Goal: Information Seeking & Learning: Compare options

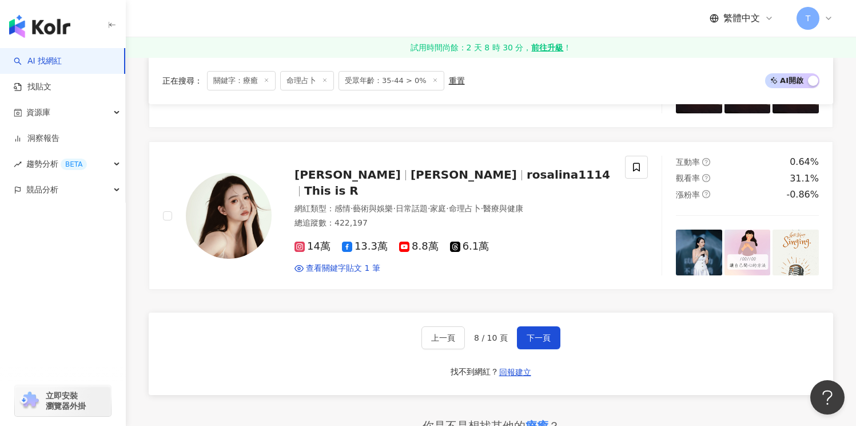
scroll to position [1934, 0]
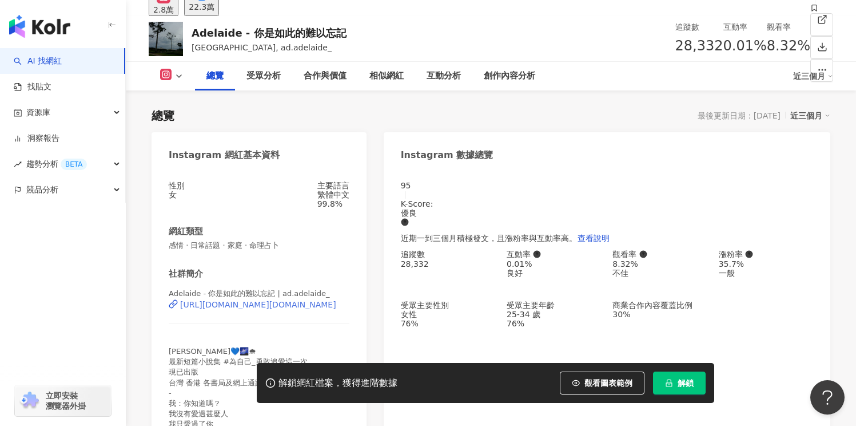
scroll to position [70, 0]
click at [313, 308] on div "https://www.instagram.com/ad.adelaide_/" at bounding box center [258, 303] width 156 height 9
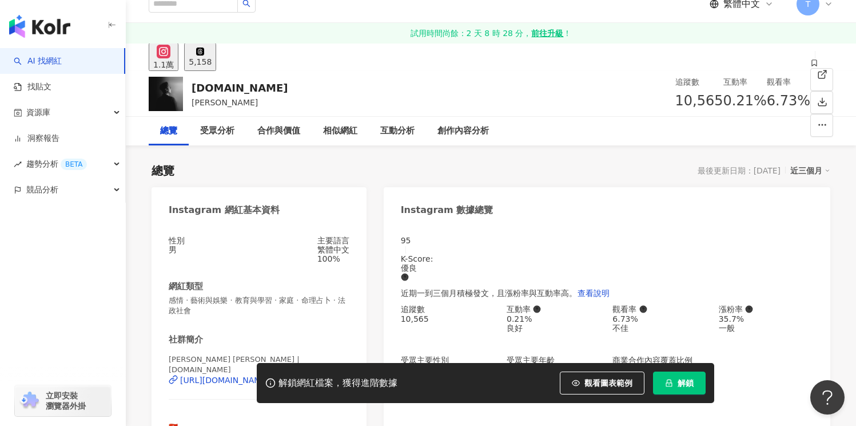
scroll to position [61, 0]
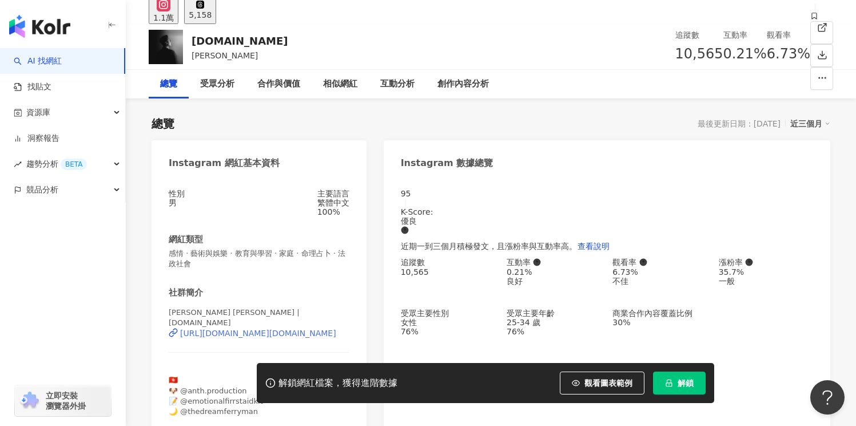
click at [307, 336] on div "https://www.instagram.com/imanthc.hk/" at bounding box center [258, 332] width 156 height 9
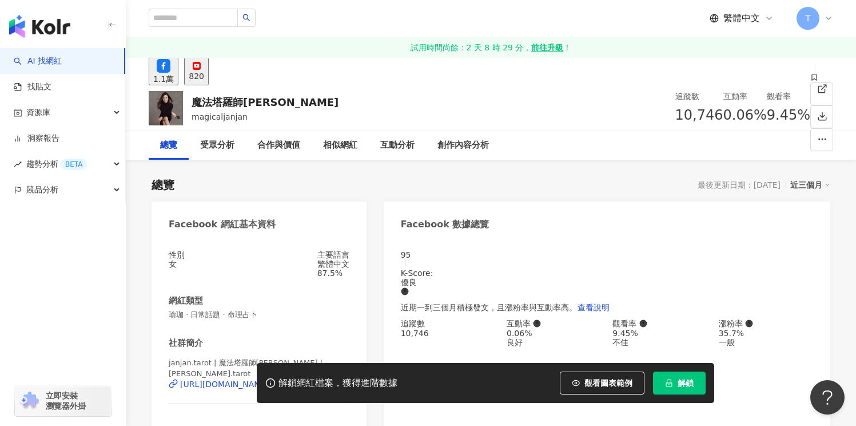
scroll to position [105, 0]
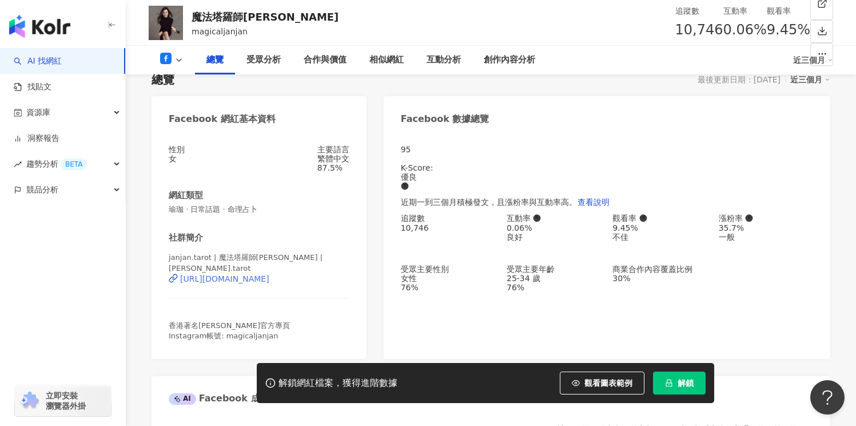
click at [269, 278] on div "https://www.facebook.com/325704727464143" at bounding box center [224, 278] width 89 height 9
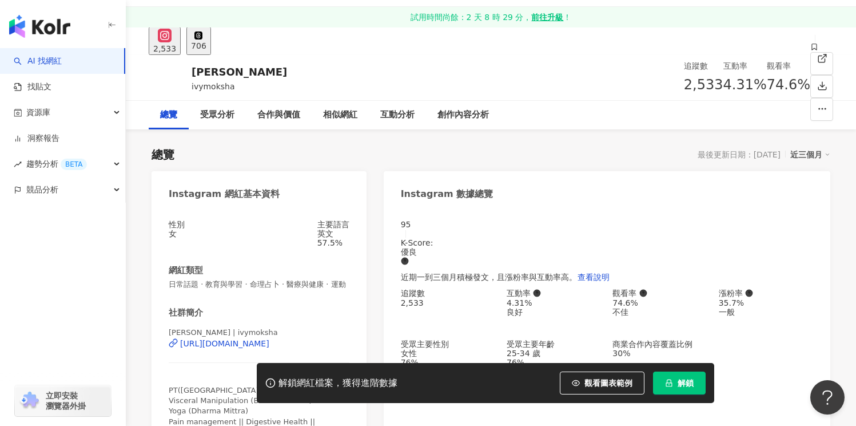
scroll to position [137, 0]
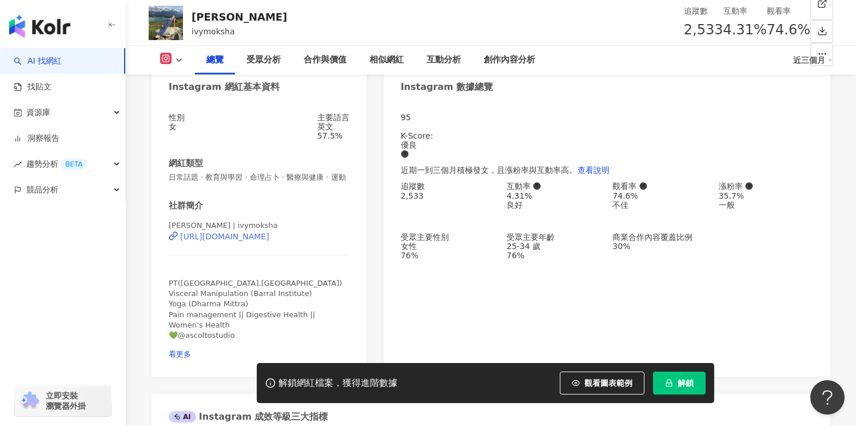
click at [269, 241] on div "[URL][DOMAIN_NAME]" at bounding box center [224, 236] width 89 height 9
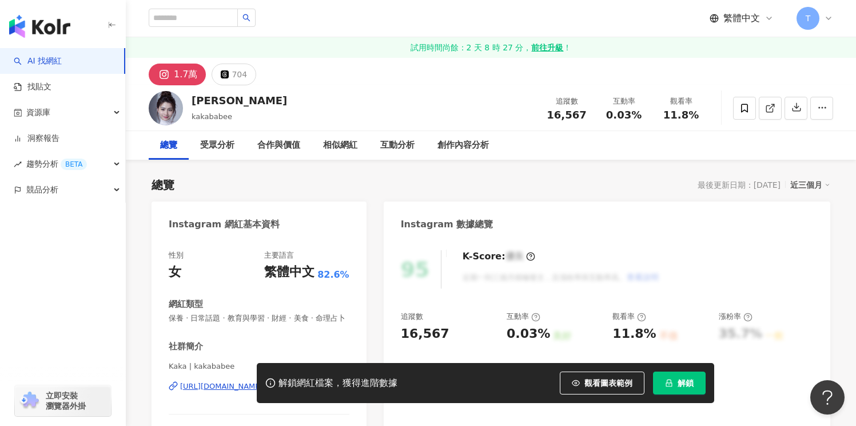
scroll to position [228, 0]
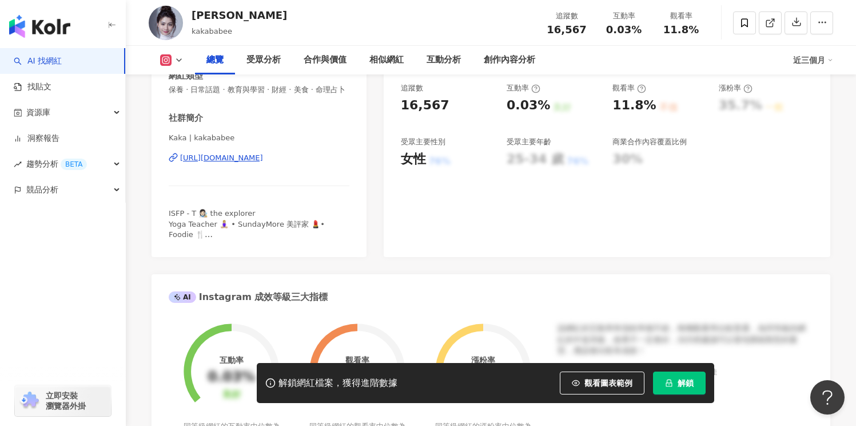
click at [263, 160] on div "https://www.instagram.com/kakababee/" at bounding box center [221, 158] width 83 height 10
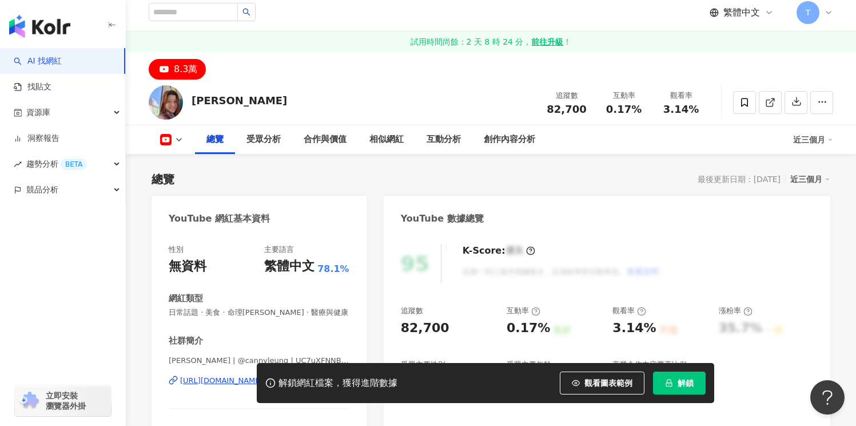
scroll to position [4, 0]
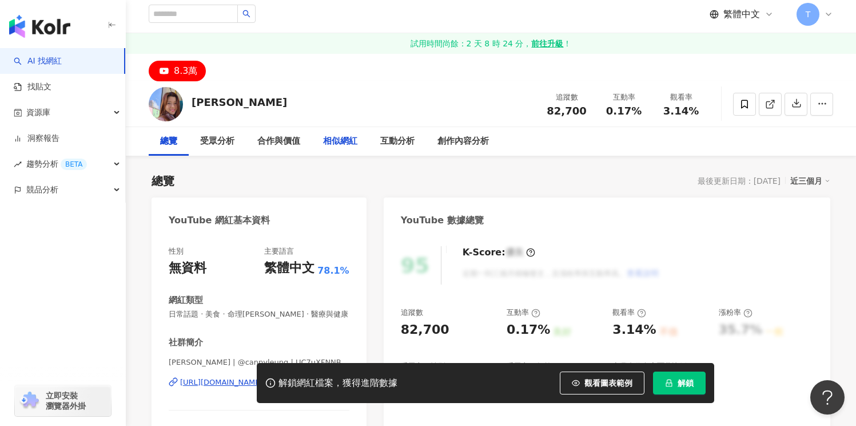
click at [355, 144] on div "相似網紅" at bounding box center [340, 141] width 34 height 14
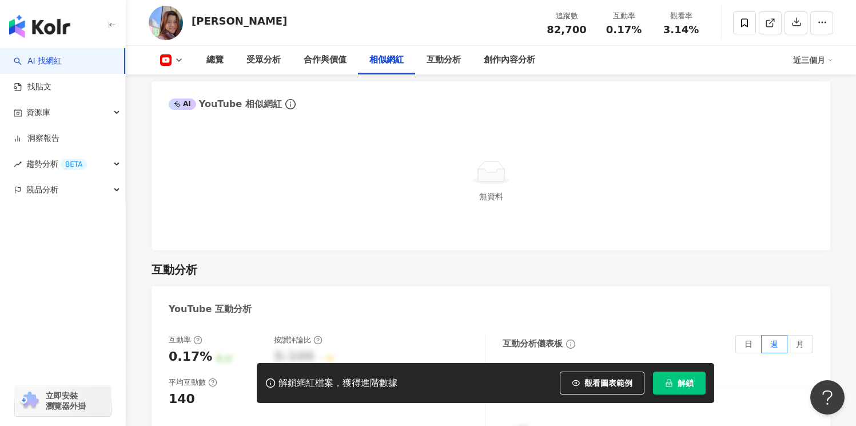
scroll to position [1746, 0]
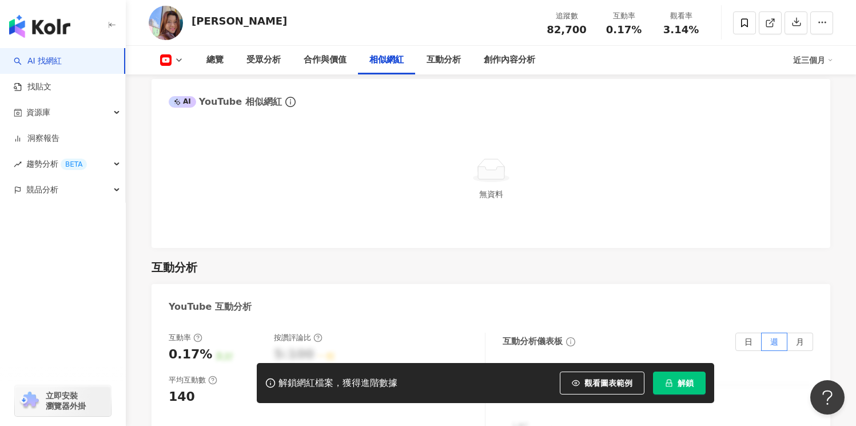
click at [291, 95] on span "info-circle" at bounding box center [291, 102] width 14 height 14
click at [677, 387] on button "解鎖" at bounding box center [679, 382] width 53 height 23
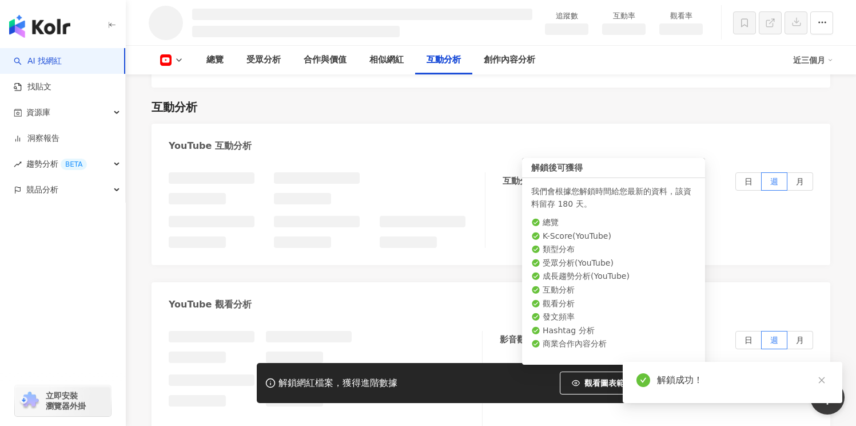
scroll to position [1523, 0]
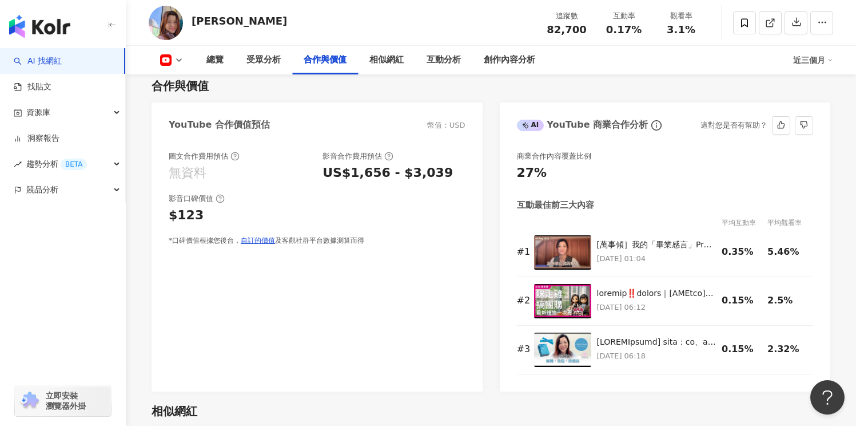
scroll to position [1382, 0]
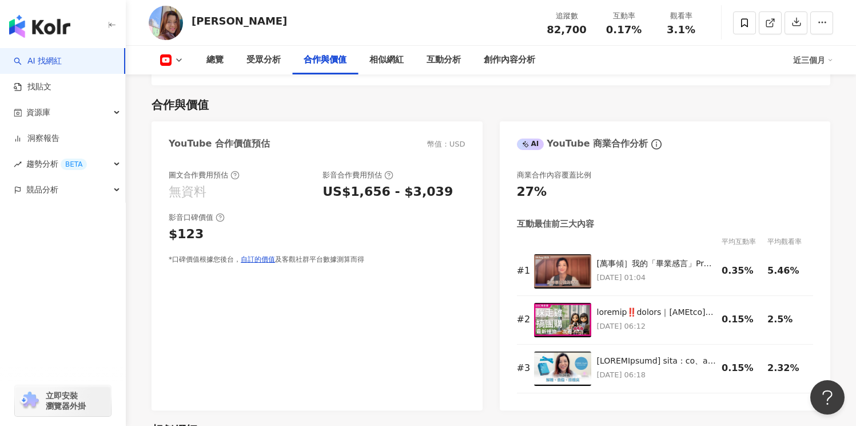
click at [442, 183] on div "US$1,656 - $3,039" at bounding box center [394, 192] width 142 height 18
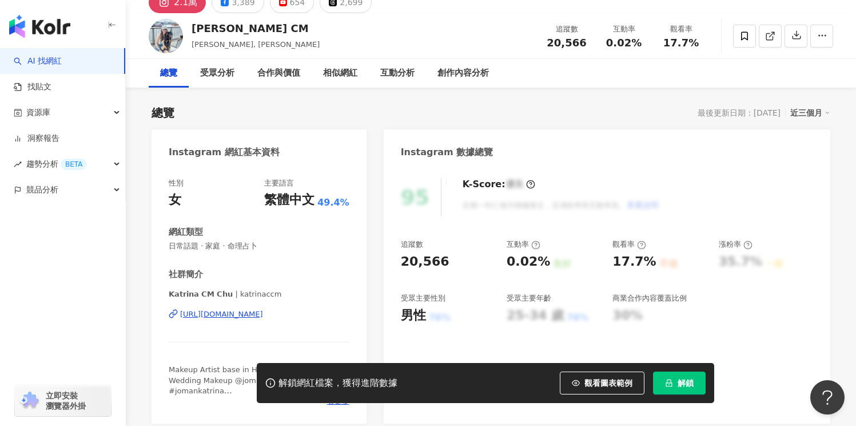
scroll to position [112, 0]
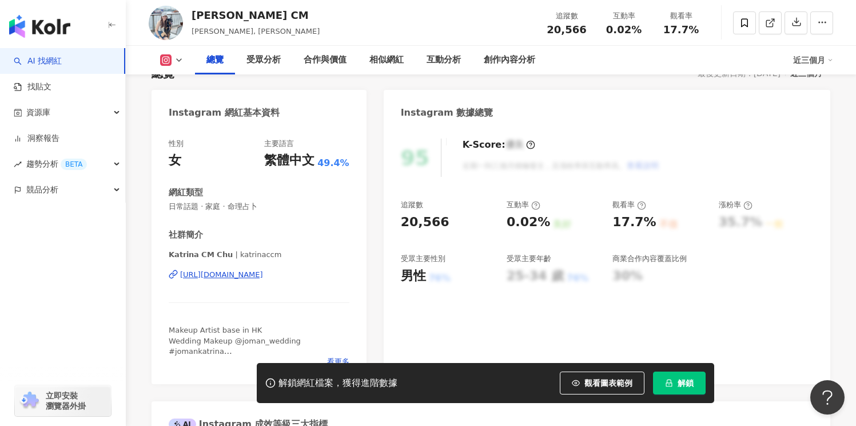
click at [253, 280] on div "𝗞𝗮𝘁𝗿𝗶𝗻𝗮 𝗖𝗠 𝗖𝗵𝘂 | katrinaccm https://www.instagram.com/katrinaccm/" at bounding box center [259, 282] width 181 height 67
click at [254, 276] on div "https://www.instagram.com/katrinaccm/" at bounding box center [221, 274] width 83 height 10
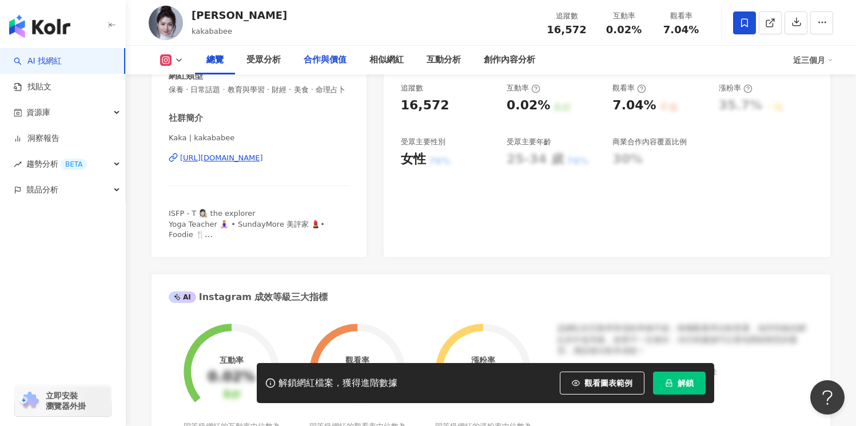
click at [310, 58] on div "合作與價值" at bounding box center [325, 60] width 43 height 14
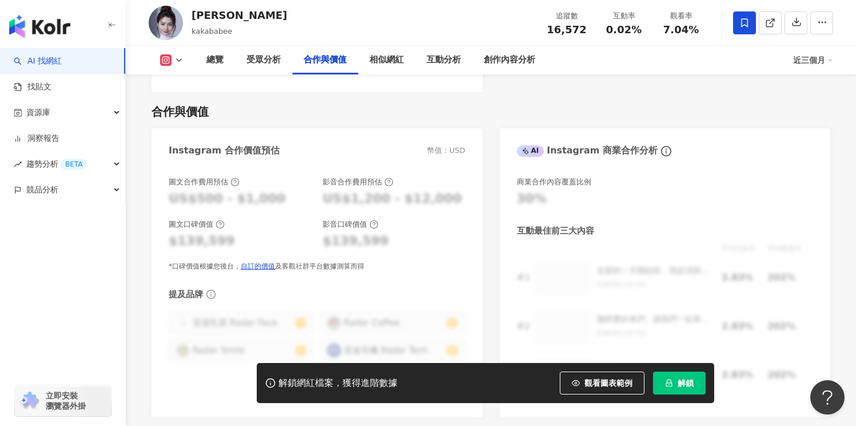
scroll to position [1575, 0]
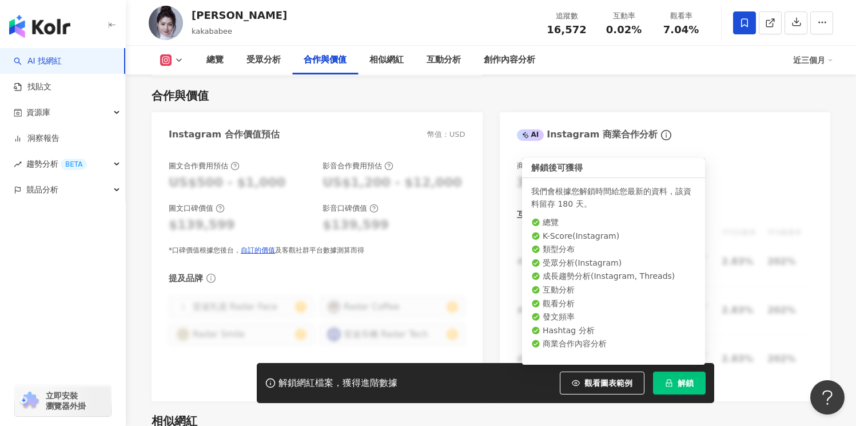
click at [684, 383] on span "解鎖" at bounding box center [686, 382] width 16 height 9
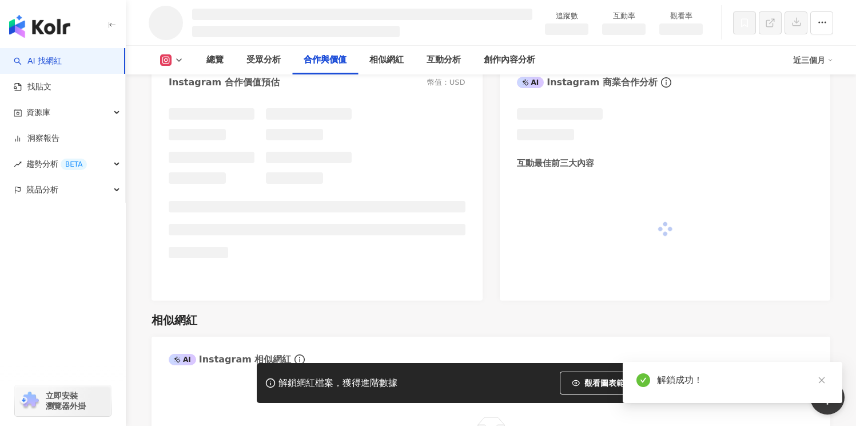
scroll to position [1363, 0]
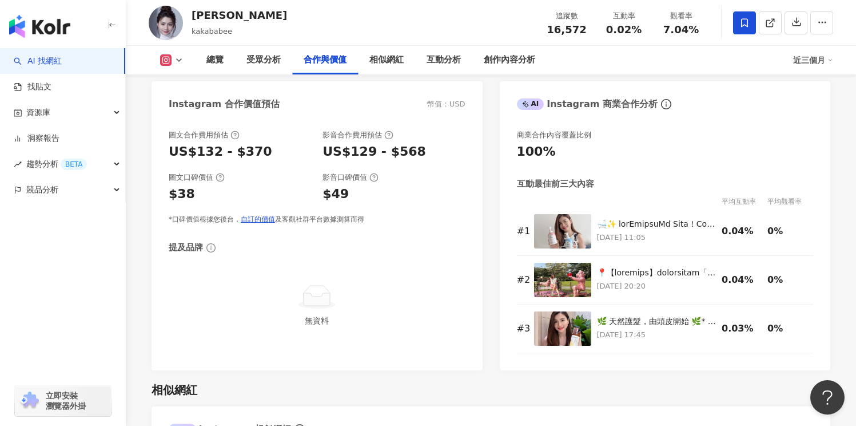
scroll to position [1524, 0]
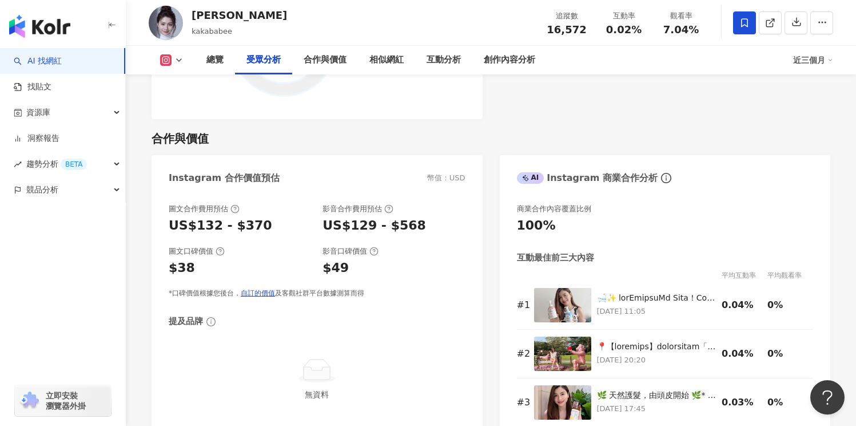
click at [410, 259] on div "$49" at bounding box center [394, 268] width 142 height 18
click at [422, 259] on div "$49" at bounding box center [394, 268] width 142 height 18
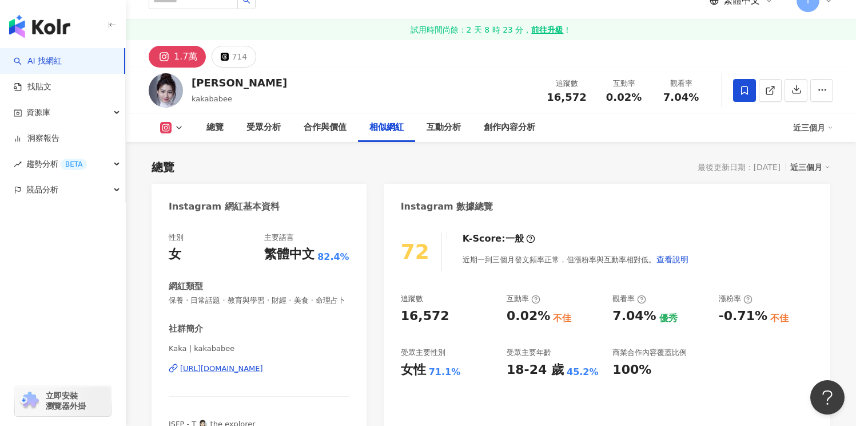
scroll to position [0, 0]
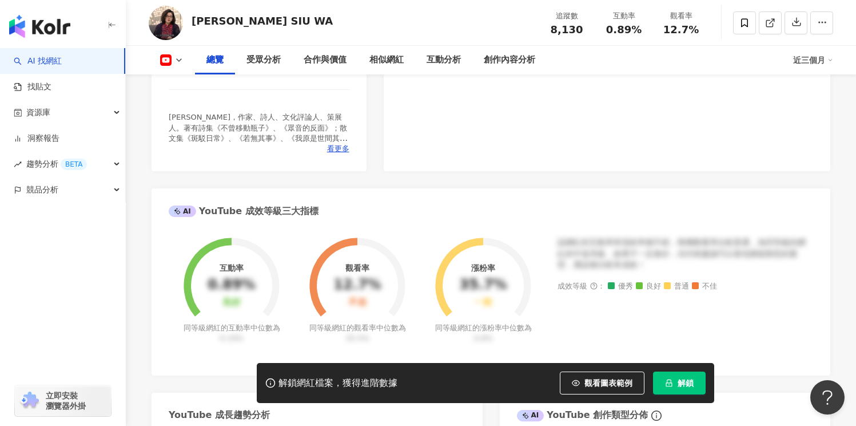
scroll to position [208, 0]
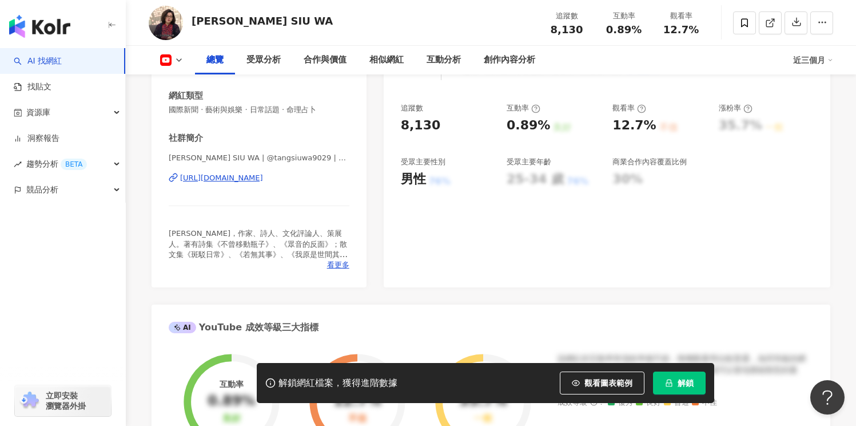
click at [175, 67] on div "總覽 受眾分析 合作與價值 相似網紅 互動分析 創作內容分析 近三個月" at bounding box center [491, 60] width 685 height 29
click at [179, 63] on icon at bounding box center [178, 59] width 9 height 9
click at [180, 59] on icon at bounding box center [178, 59] width 9 height 9
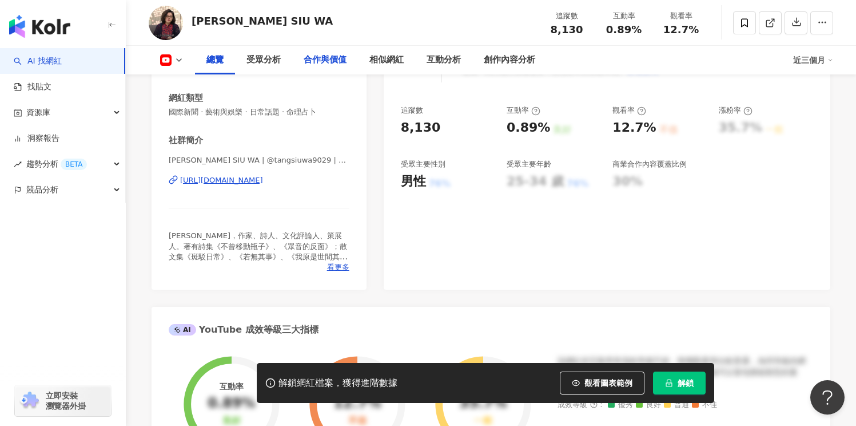
click at [340, 60] on div "合作與價值" at bounding box center [325, 60] width 43 height 14
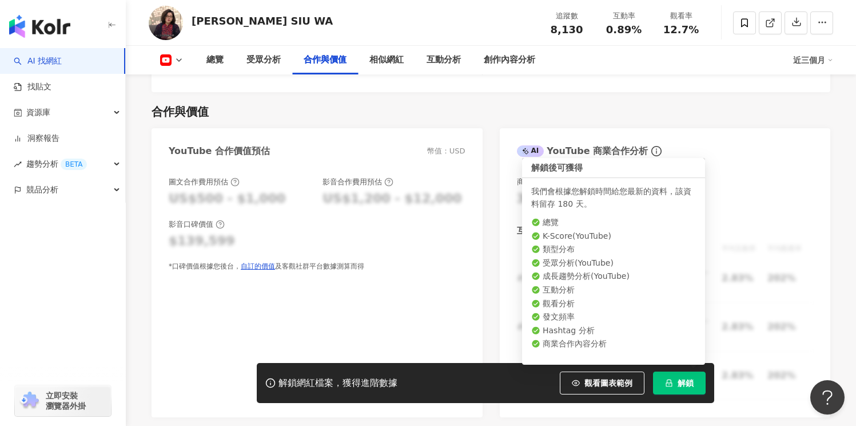
click at [680, 388] on button "解鎖" at bounding box center [679, 382] width 53 height 23
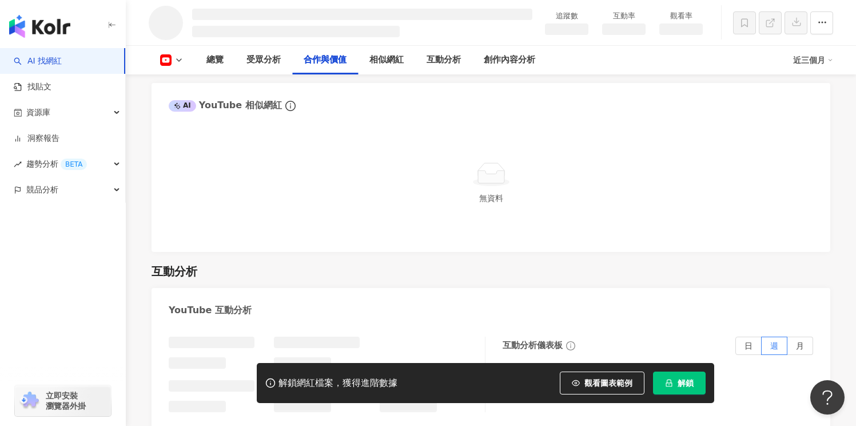
scroll to position [1264, 0]
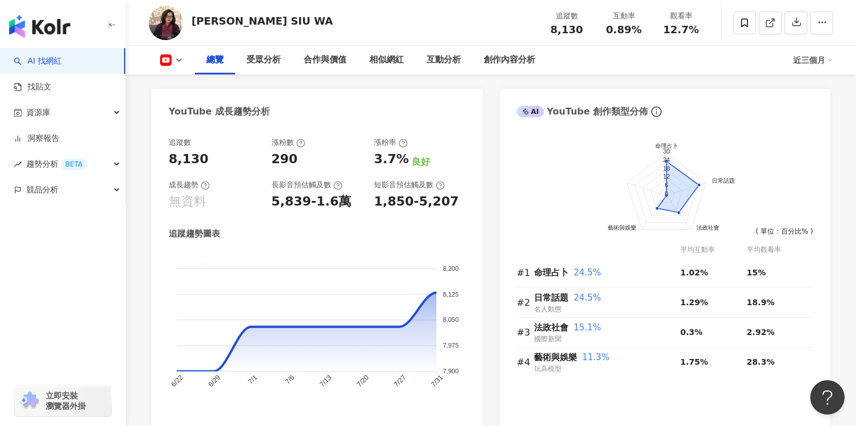
scroll to position [660, 0]
click at [576, 268] on span "24.5%" at bounding box center [587, 273] width 27 height 10
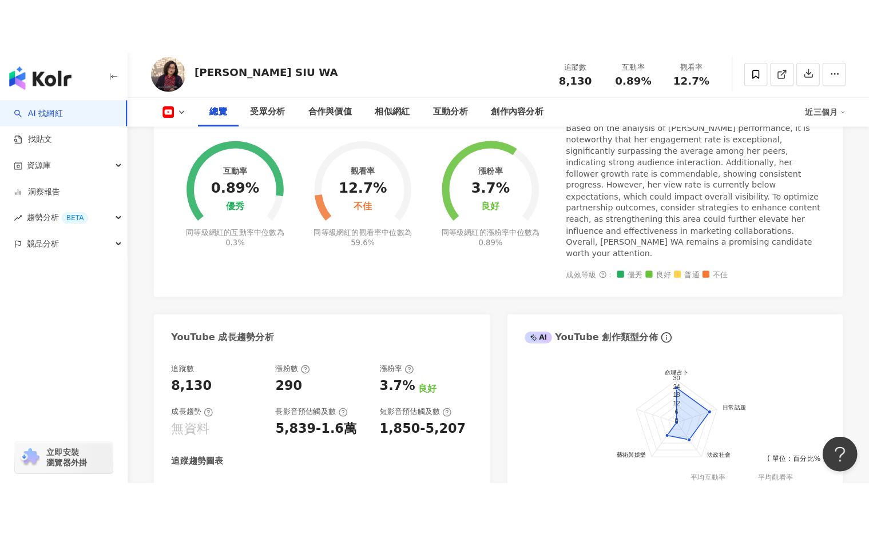
scroll to position [0, 0]
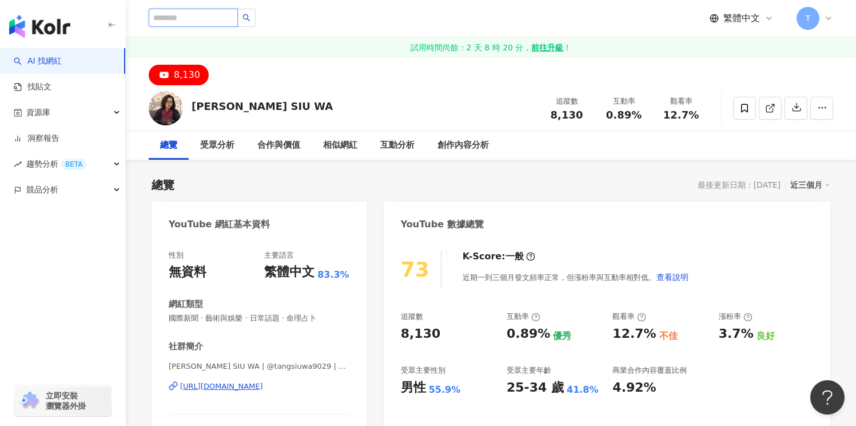
click at [207, 17] on input "search" at bounding box center [193, 18] width 89 height 18
type input "*******"
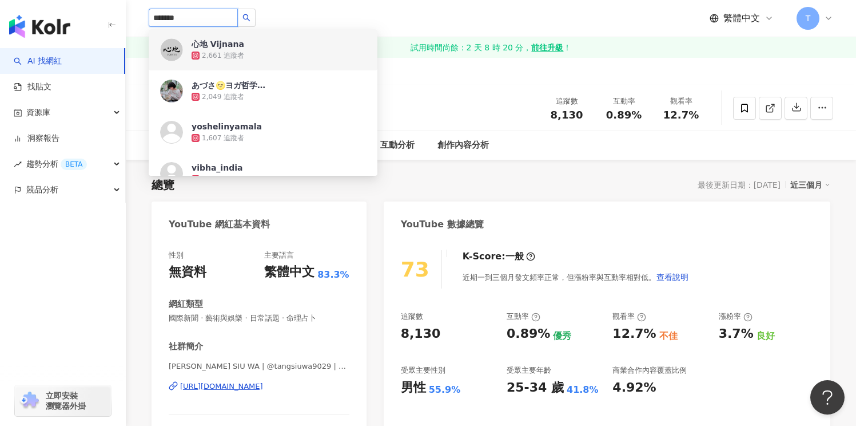
click at [235, 40] on div "心地 Vijnana" at bounding box center [218, 43] width 53 height 11
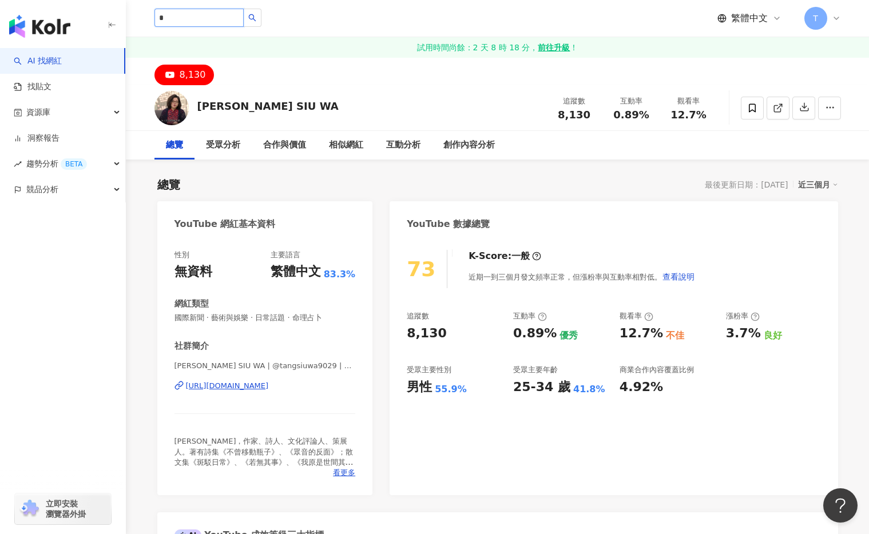
type input "*"
click at [559, 279] on div "近期一到三個月發文頻率正常，但漲粉率與互動率相對低。 查看說明" at bounding box center [582, 276] width 227 height 23
click at [568, 279] on div "近期一到三個月發文頻率正常，但漲粉率與互動率相對低。 查看說明" at bounding box center [582, 276] width 227 height 23
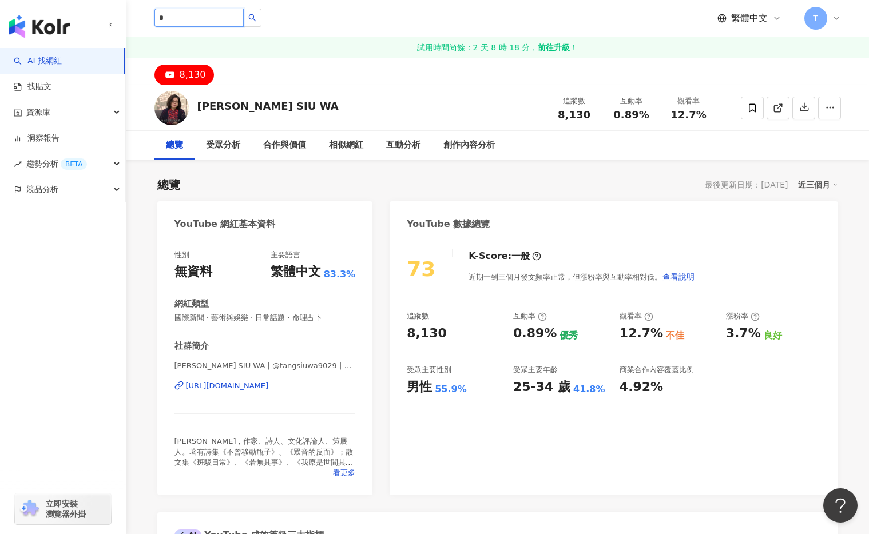
click at [180, 17] on input "*" at bounding box center [198, 18] width 89 height 18
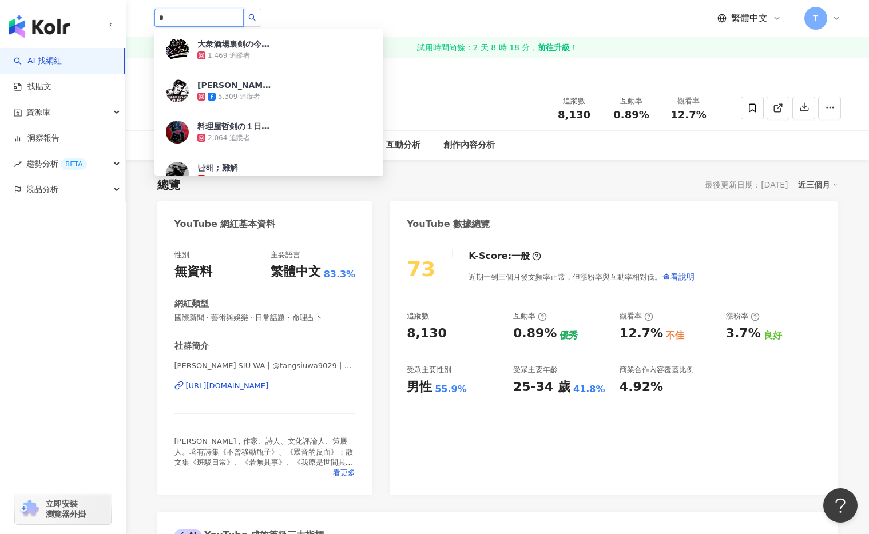
click at [180, 17] on input "*" at bounding box center [198, 18] width 89 height 18
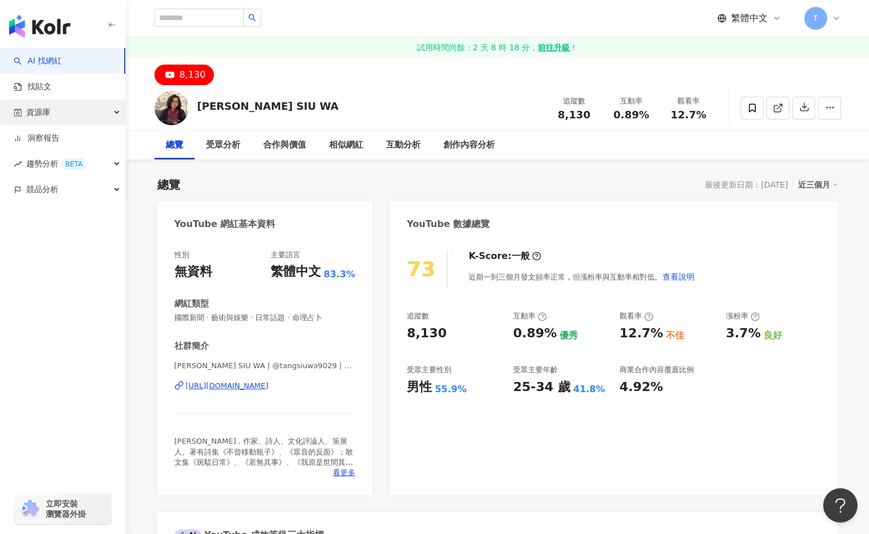
click at [67, 109] on div "資源庫" at bounding box center [62, 113] width 125 height 26
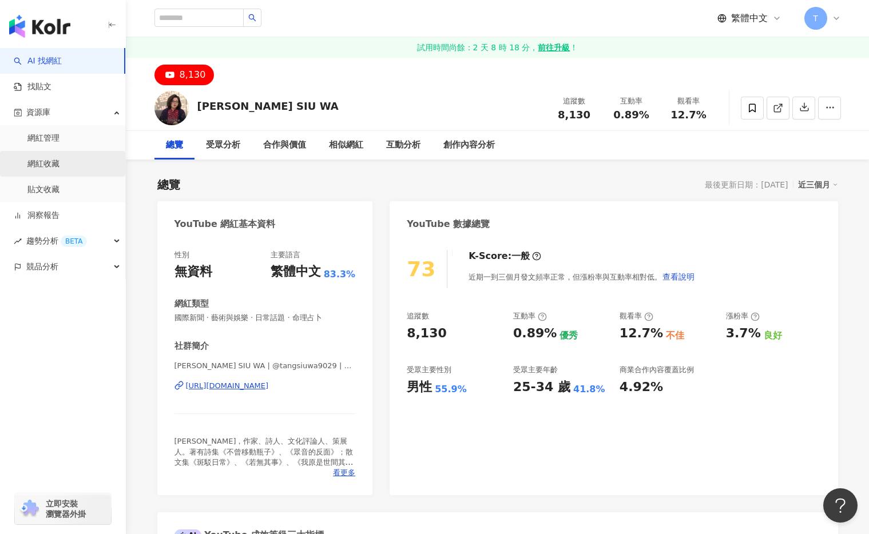
click at [60, 170] on link "網紅收藏" at bounding box center [43, 163] width 32 height 11
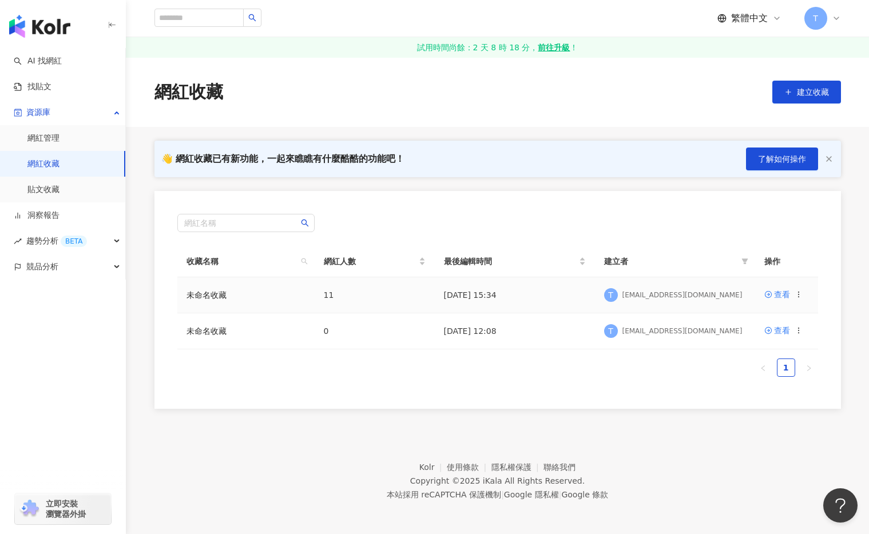
click at [224, 290] on td "未命名收藏" at bounding box center [245, 295] width 137 height 36
click at [224, 292] on link "未命名收藏" at bounding box center [207, 295] width 40 height 9
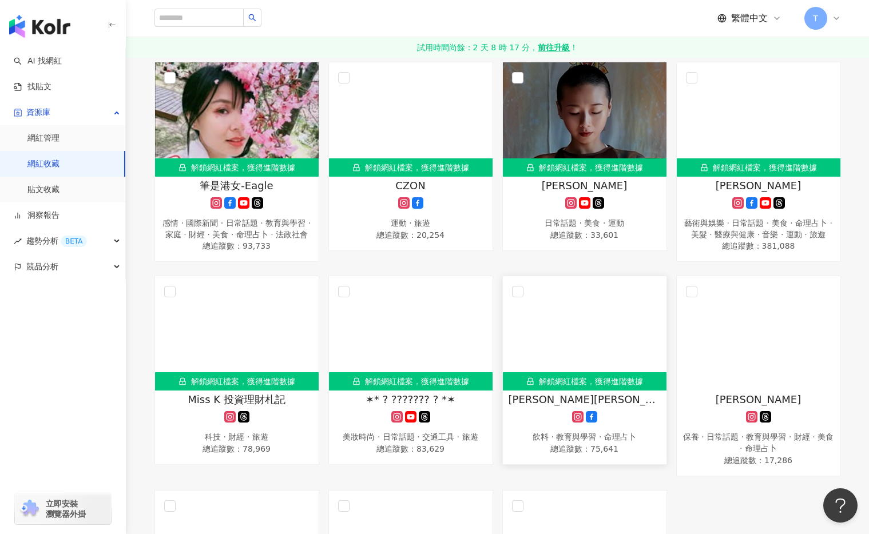
scroll to position [149, 0]
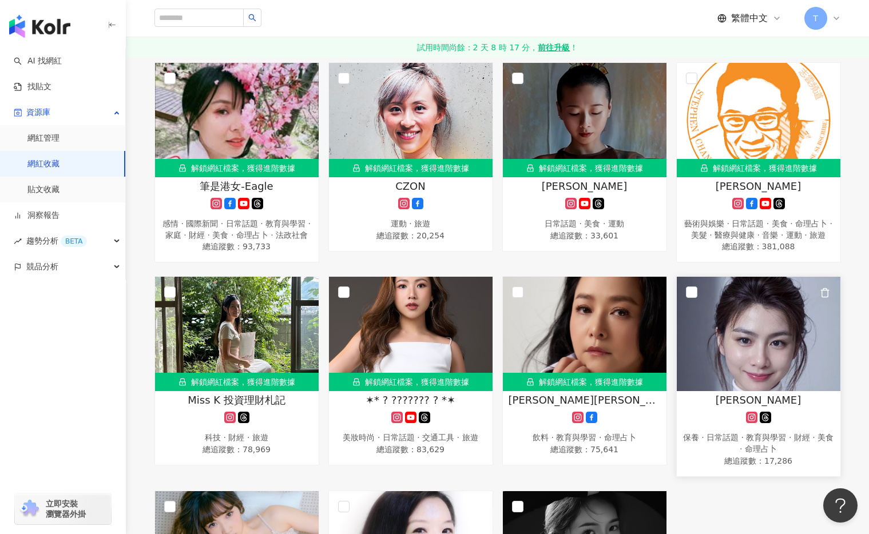
click at [717, 342] on img at bounding box center [759, 334] width 164 height 114
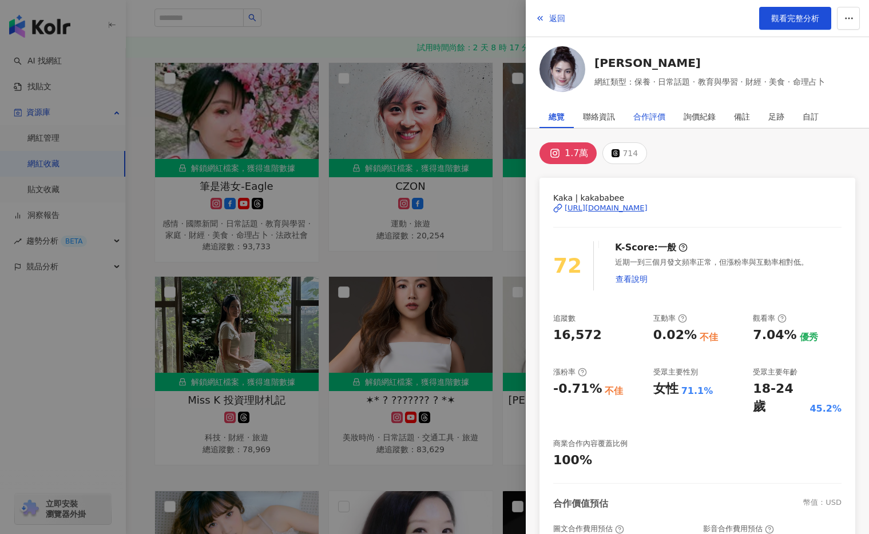
click at [648, 112] on div "合作評價" at bounding box center [649, 116] width 32 height 23
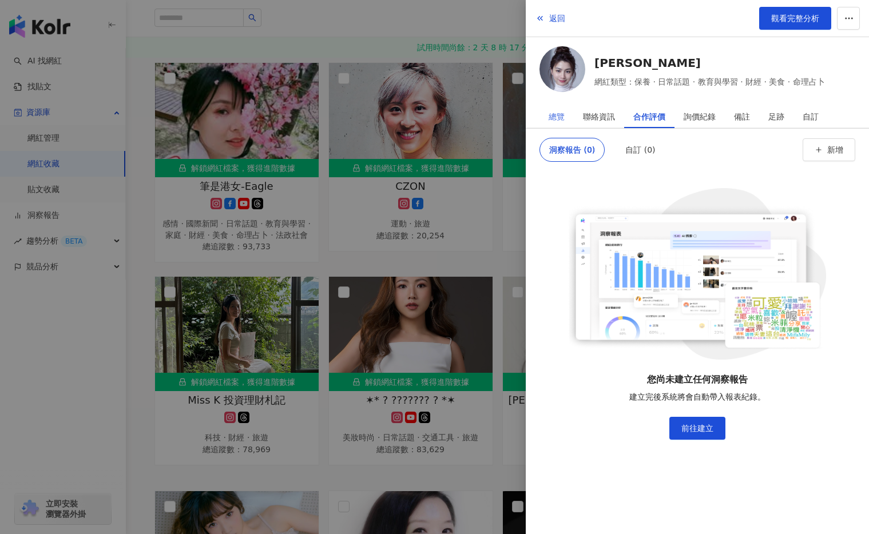
click at [566, 116] on div "總覽" at bounding box center [557, 116] width 34 height 23
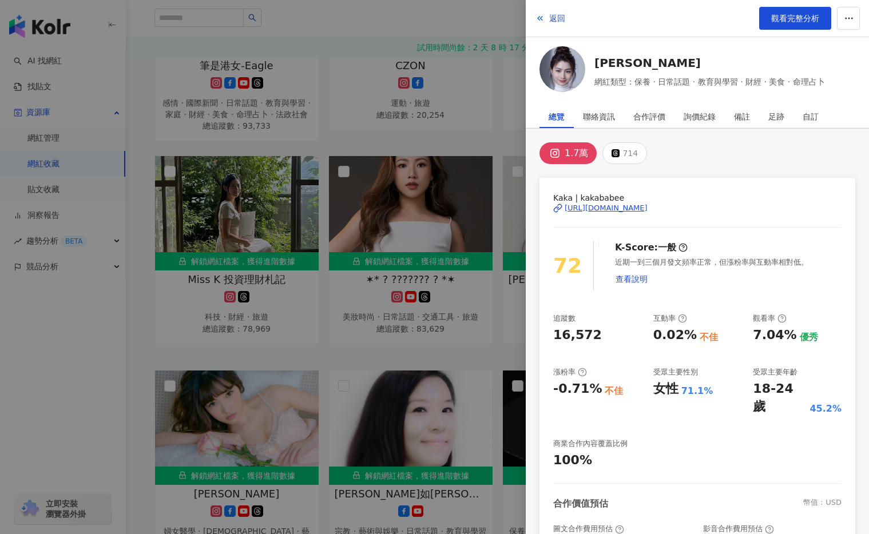
scroll to position [0, 0]
click at [526, 166] on div "1.7萬 714 Kaka | kakababee https://www.instagram.com/kakababee/ 72 K-Score : 一般 …" at bounding box center [697, 407] width 343 height 557
click at [552, 14] on span "返回" at bounding box center [557, 18] width 16 height 9
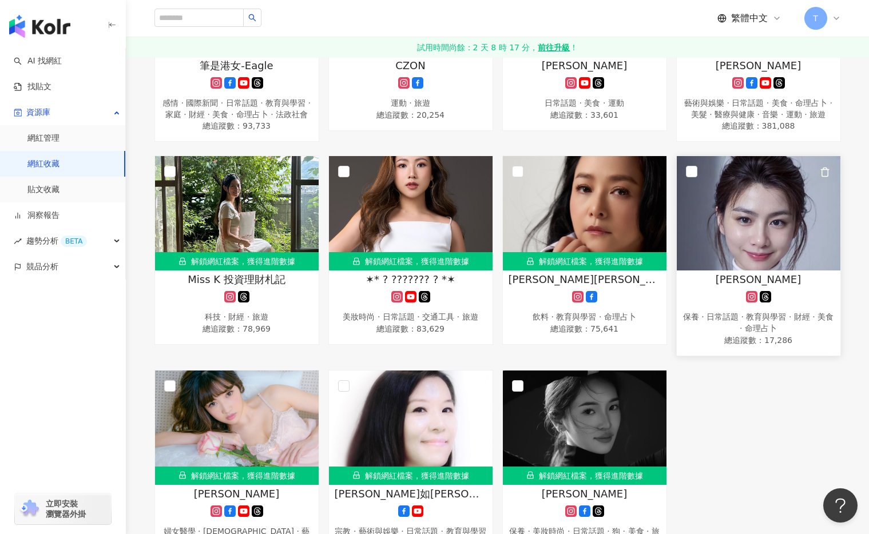
click at [753, 227] on img at bounding box center [759, 213] width 164 height 114
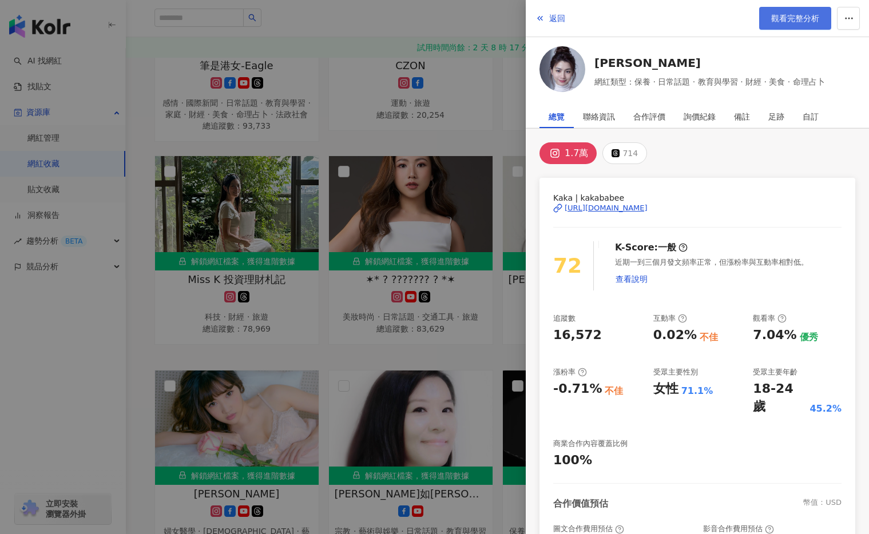
click at [779, 20] on span "觀看完整分析" at bounding box center [795, 18] width 48 height 9
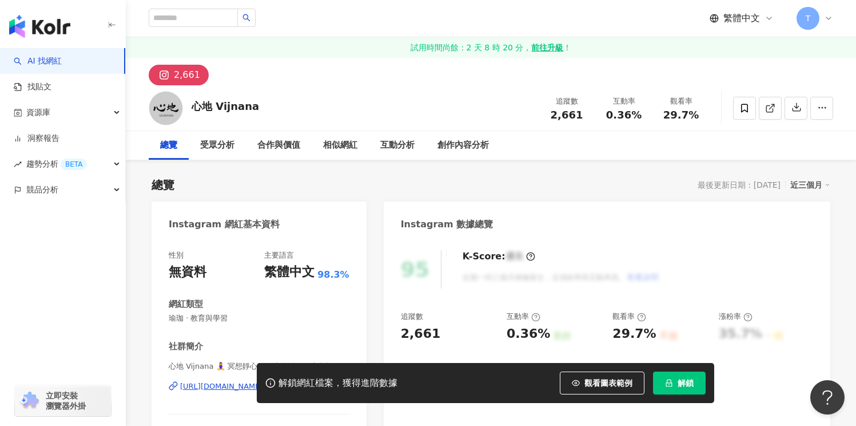
click at [656, 66] on div "2,661" at bounding box center [491, 71] width 731 height 27
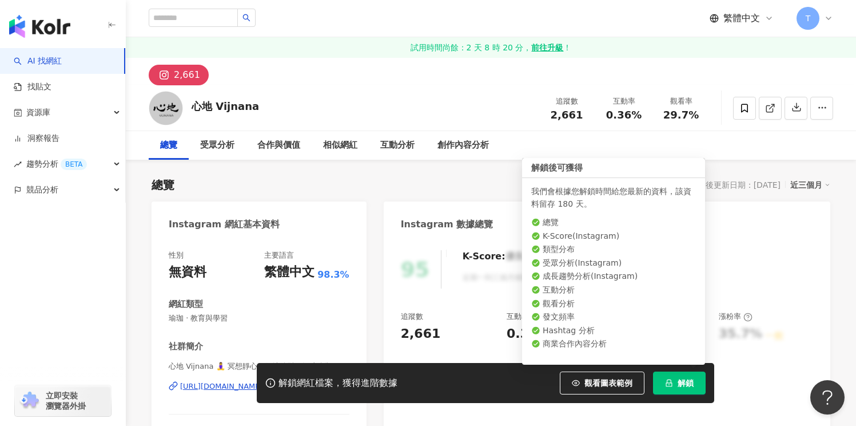
click at [684, 379] on span "解鎖" at bounding box center [686, 382] width 16 height 9
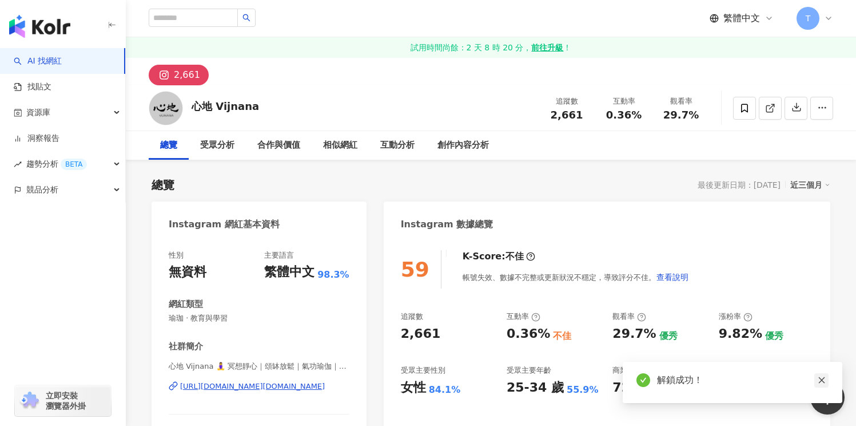
click at [824, 382] on icon "close" at bounding box center [822, 380] width 8 height 8
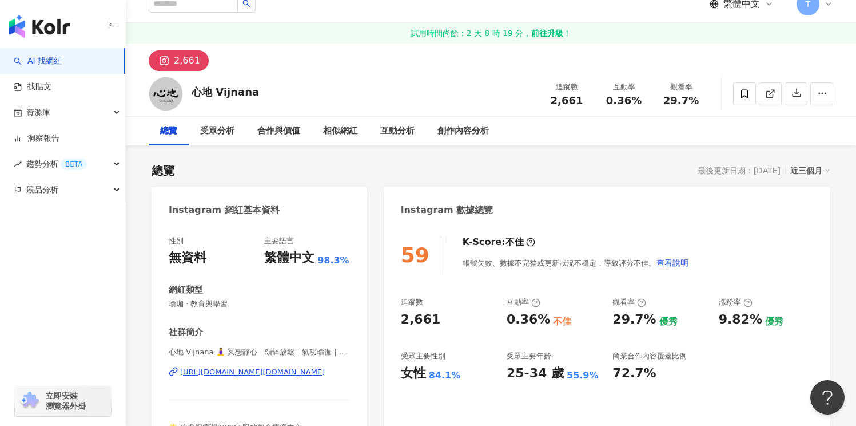
scroll to position [17, 0]
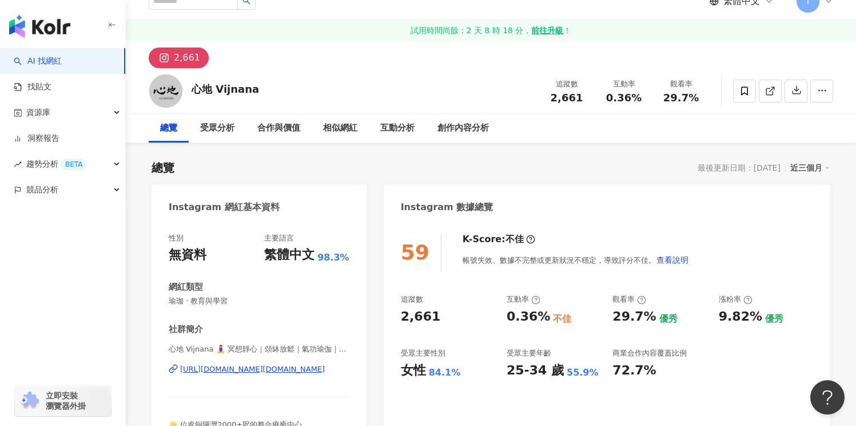
click at [179, 64] on div "2,661" at bounding box center [187, 58] width 26 height 16
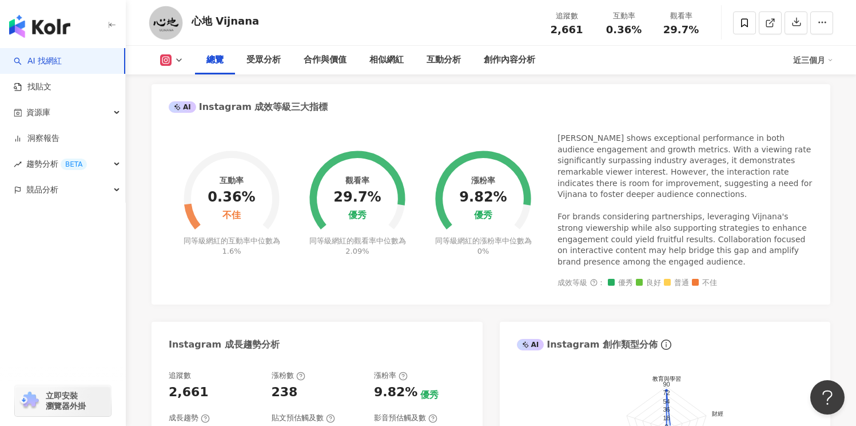
scroll to position [431, 0]
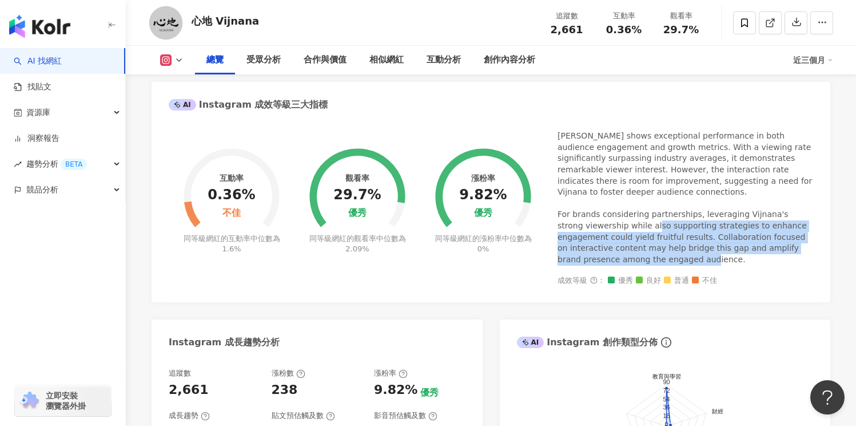
drag, startPoint x: 653, startPoint y: 226, endPoint x: 656, endPoint y: 260, distance: 34.4
click at [655, 256] on div "[PERSON_NAME] shows exceptional performance in both audience engagement and gro…" at bounding box center [686, 197] width 256 height 134
drag, startPoint x: 656, startPoint y: 260, endPoint x: 653, endPoint y: 237, distance: 23.6
click at [656, 260] on div "Vijnana shows exceptional performance in both audience engagement and growth me…" at bounding box center [686, 197] width 256 height 134
drag, startPoint x: 653, startPoint y: 237, endPoint x: 655, endPoint y: 222, distance: 15.0
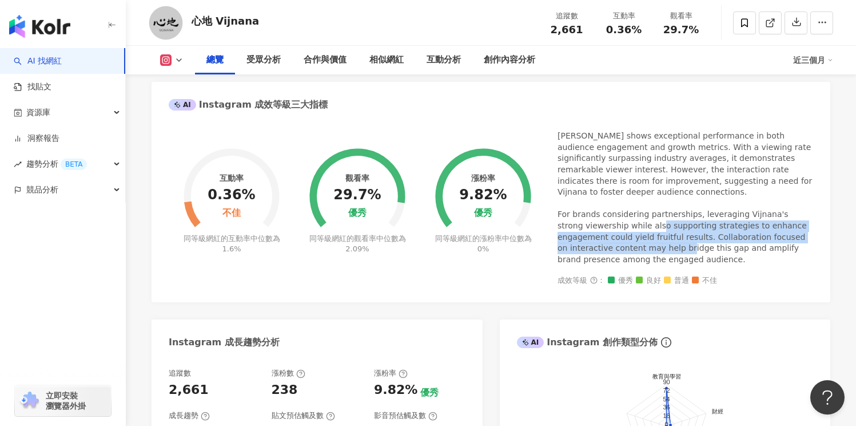
click at [655, 224] on div "Vijnana shows exceptional performance in both audience engagement and growth me…" at bounding box center [686, 197] width 256 height 134
drag, startPoint x: 656, startPoint y: 218, endPoint x: 656, endPoint y: 247, distance: 28.6
click at [656, 247] on div "Vijnana shows exceptional performance in both audience engagement and growth me…" at bounding box center [686, 197] width 256 height 134
drag, startPoint x: 642, startPoint y: 227, endPoint x: 647, endPoint y: 254, distance: 27.8
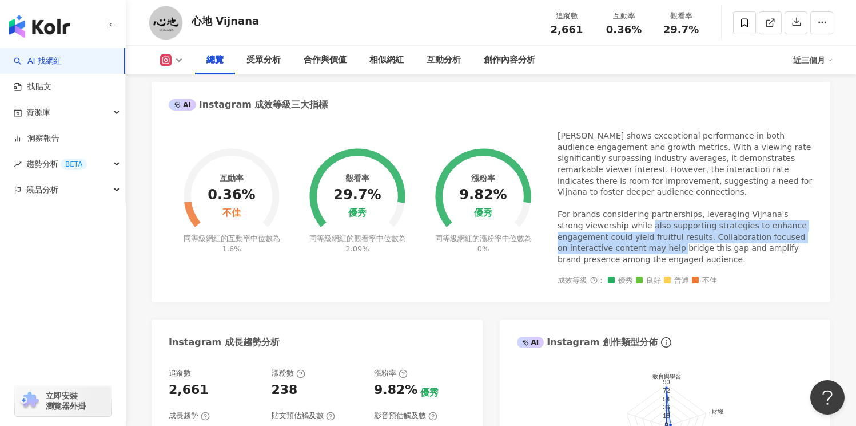
click at [647, 254] on div "Vijnana shows exceptional performance in both audience engagement and growth me…" at bounding box center [686, 197] width 256 height 134
click at [647, 255] on div "Vijnana shows exceptional performance in both audience engagement and growth me…" at bounding box center [686, 197] width 256 height 134
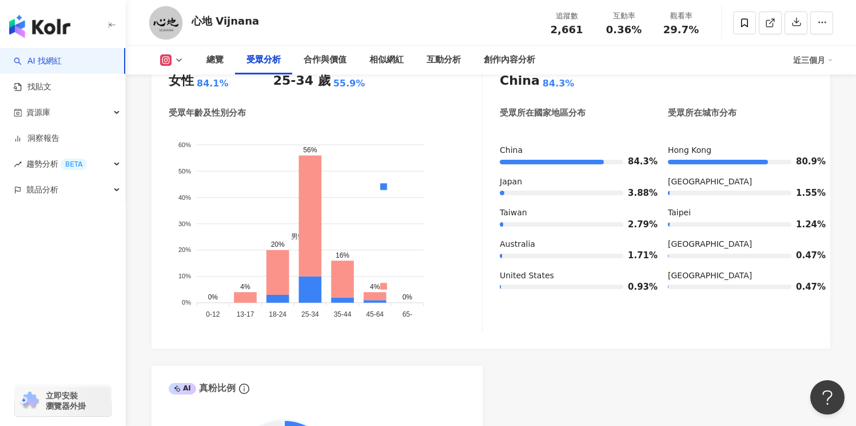
scroll to position [1108, 0]
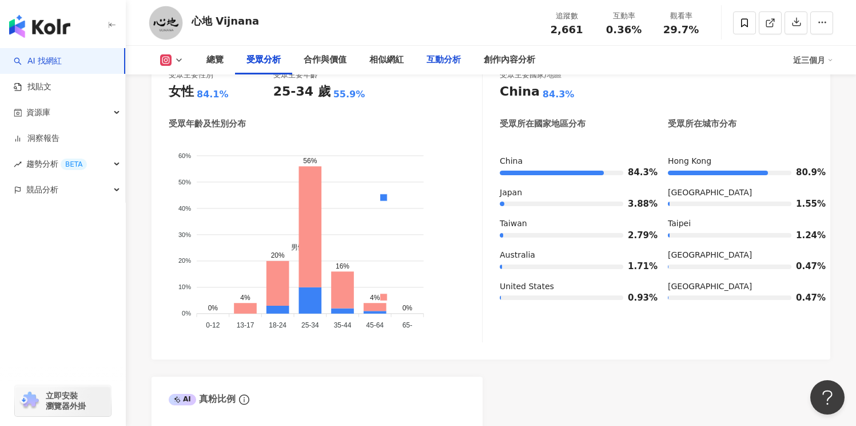
click at [441, 61] on div "互動分析" at bounding box center [444, 60] width 34 height 14
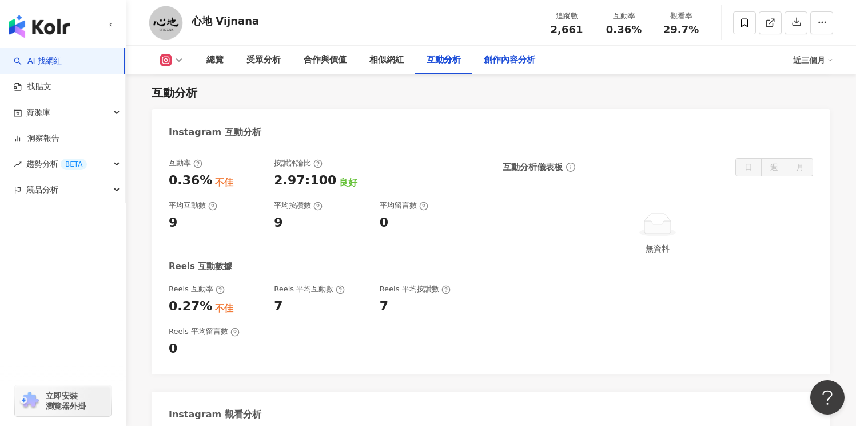
click at [511, 62] on div "創作內容分析" at bounding box center [509, 60] width 51 height 14
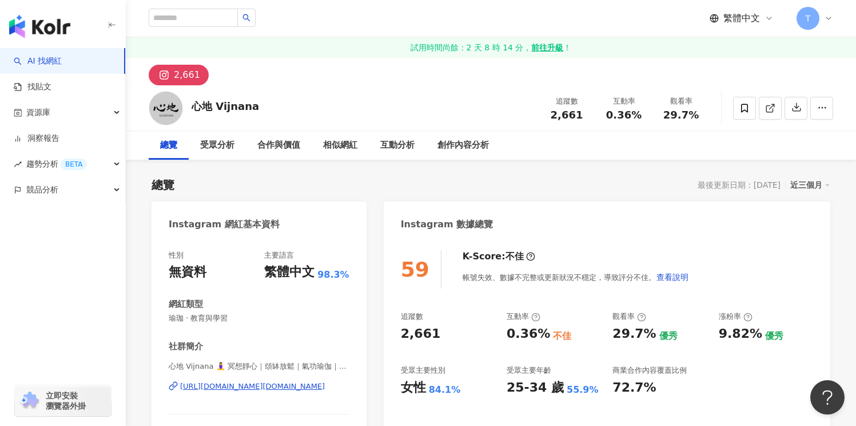
click at [325, 154] on div "相似網紅" at bounding box center [340, 145] width 57 height 29
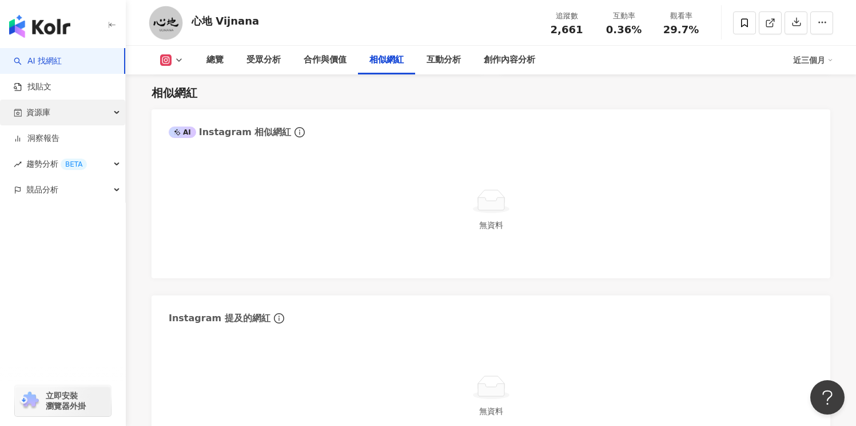
click at [70, 110] on div "資源庫" at bounding box center [62, 113] width 125 height 26
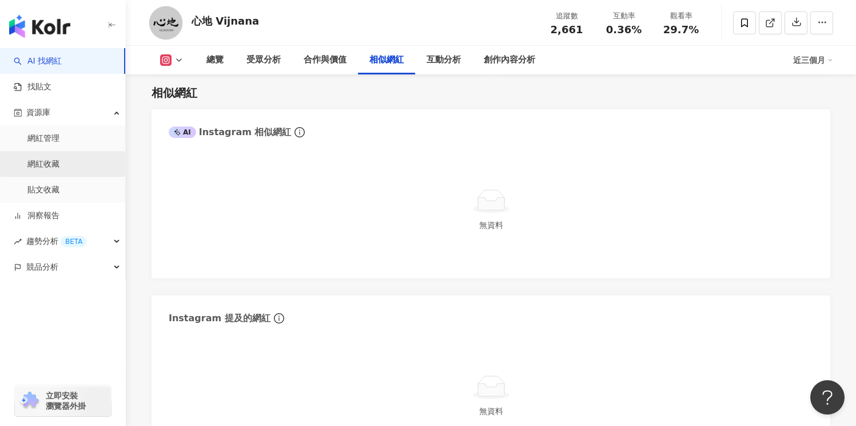
click at [60, 165] on link "網紅收藏" at bounding box center [43, 163] width 32 height 11
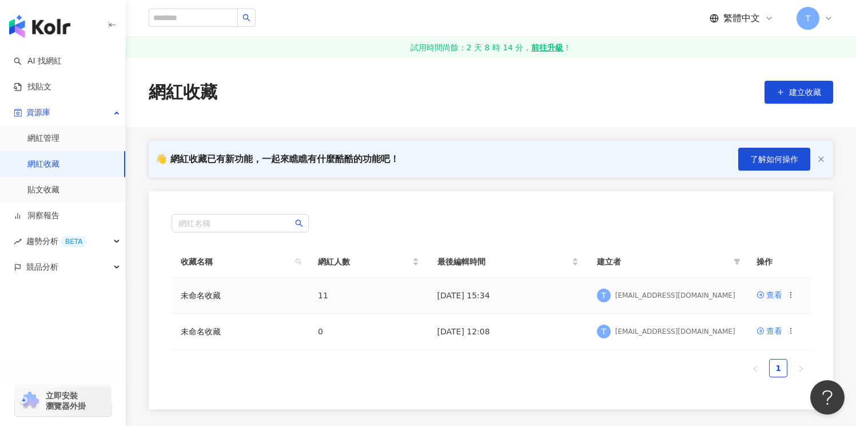
click at [228, 300] on td "未命名收藏" at bounding box center [240, 295] width 137 height 36
click at [214, 296] on link "未命名收藏" at bounding box center [201, 295] width 40 height 9
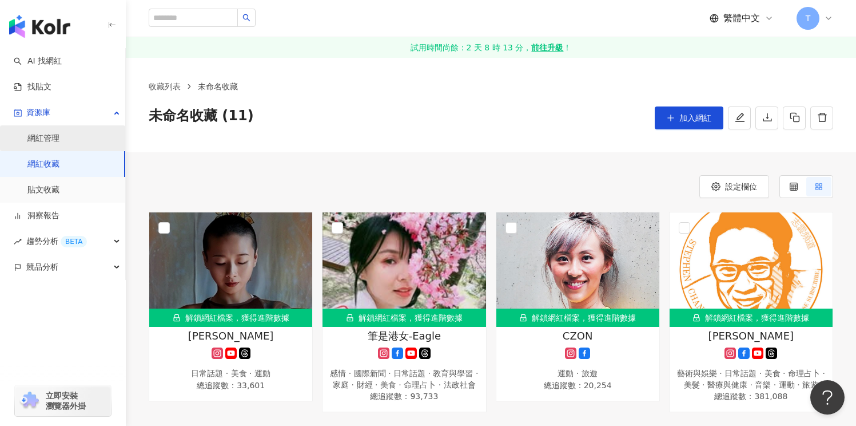
click at [60, 141] on link "網紅管理" at bounding box center [43, 138] width 32 height 11
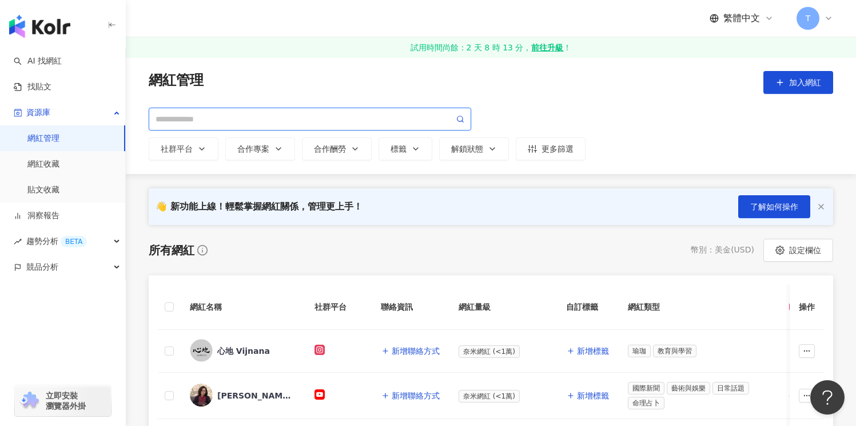
click at [252, 116] on input "search" at bounding box center [305, 119] width 299 height 13
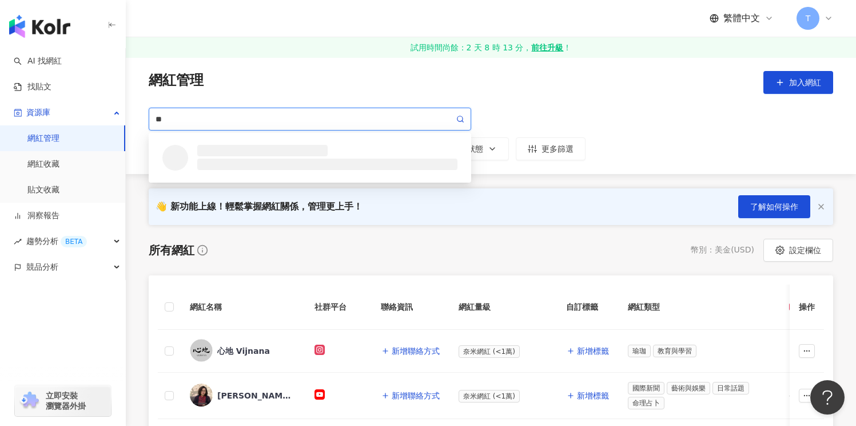
type input "*"
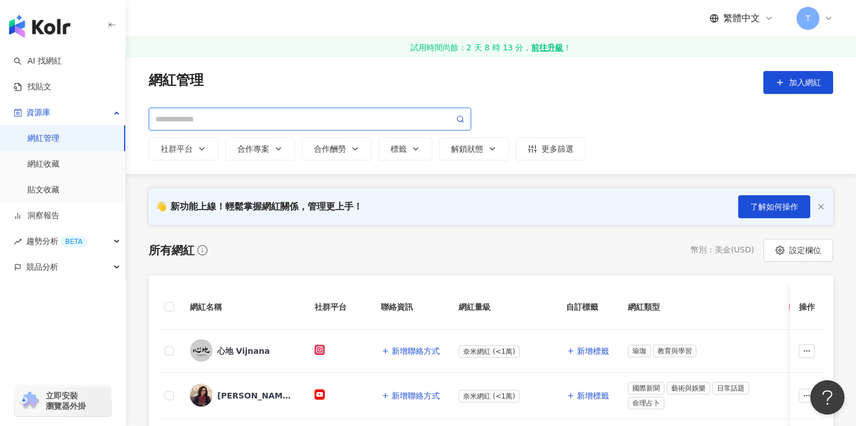
click at [201, 119] on input "search" at bounding box center [305, 119] width 299 height 13
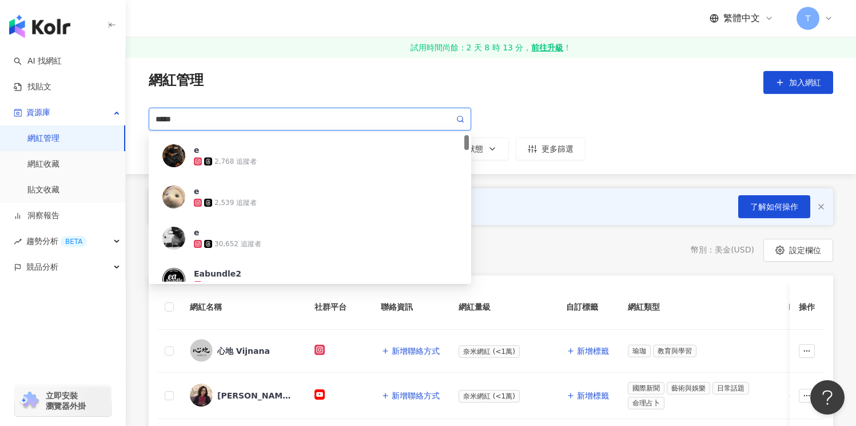
type input "******"
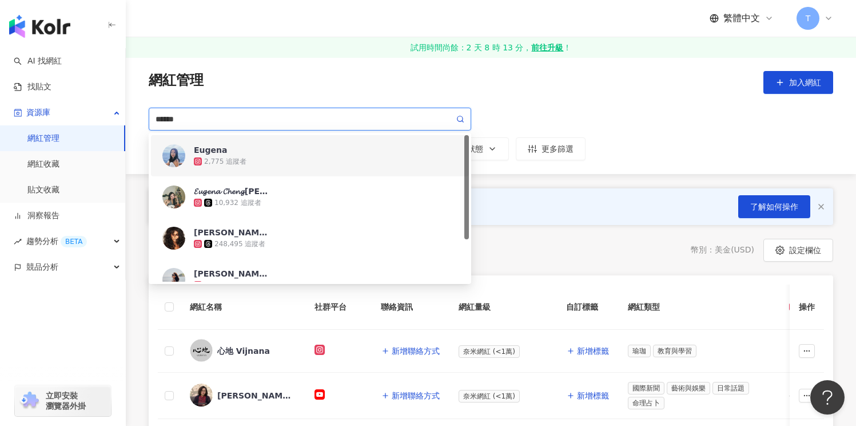
click at [291, 157] on div "2,775 追蹤者" at bounding box center [326, 161] width 264 height 11
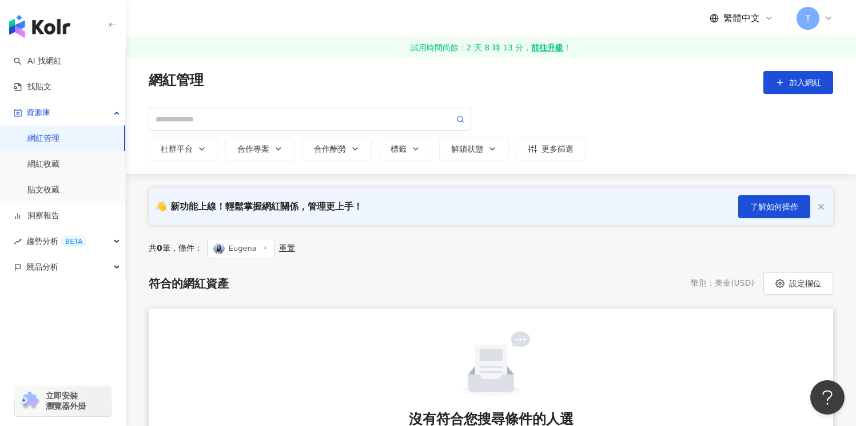
click at [238, 247] on span "Eugena" at bounding box center [241, 248] width 68 height 19
click at [265, 247] on line at bounding box center [265, 248] width 3 height 3
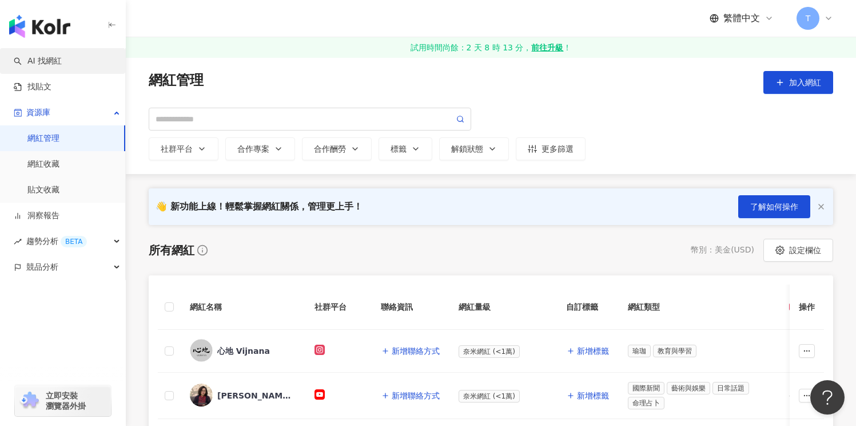
click at [62, 60] on link "AI 找網紅" at bounding box center [38, 60] width 48 height 11
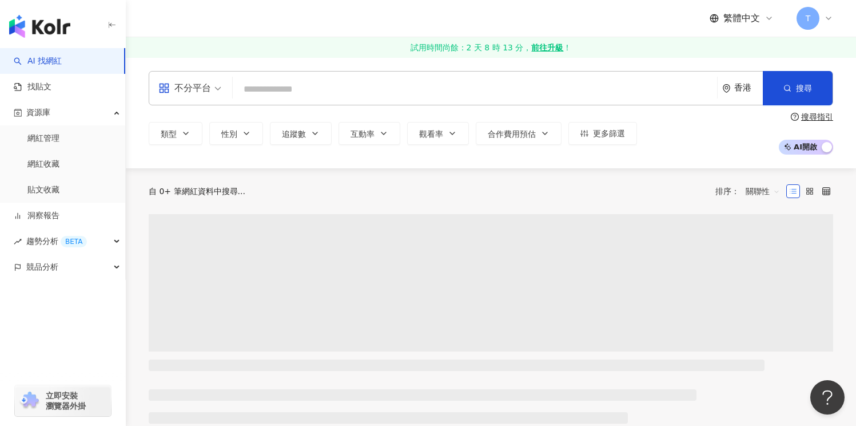
click at [318, 89] on input "search" at bounding box center [474, 89] width 475 height 22
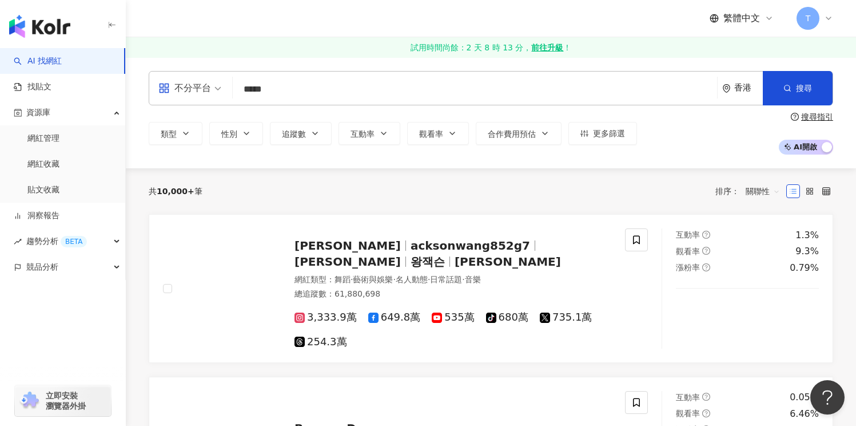
type input "******"
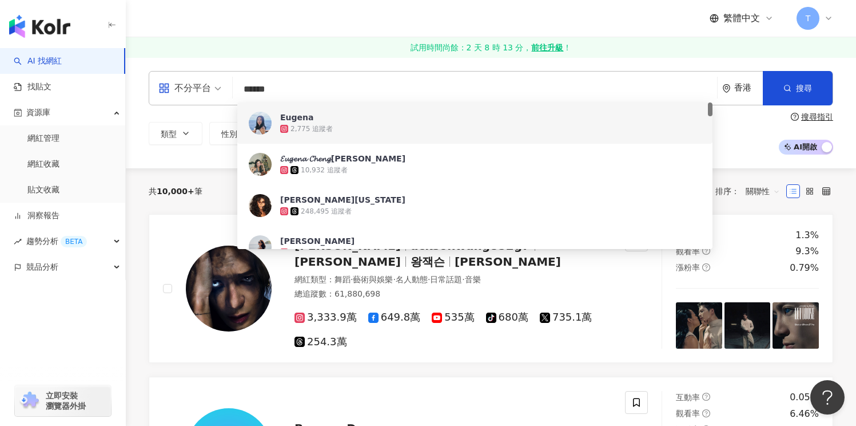
click at [334, 121] on span "Eugena" at bounding box center [468, 117] width 377 height 11
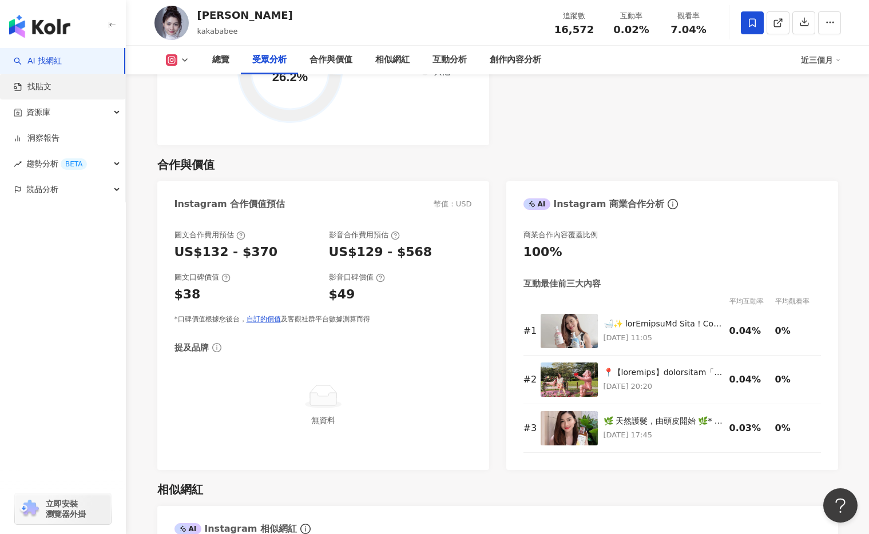
scroll to position [1723, 0]
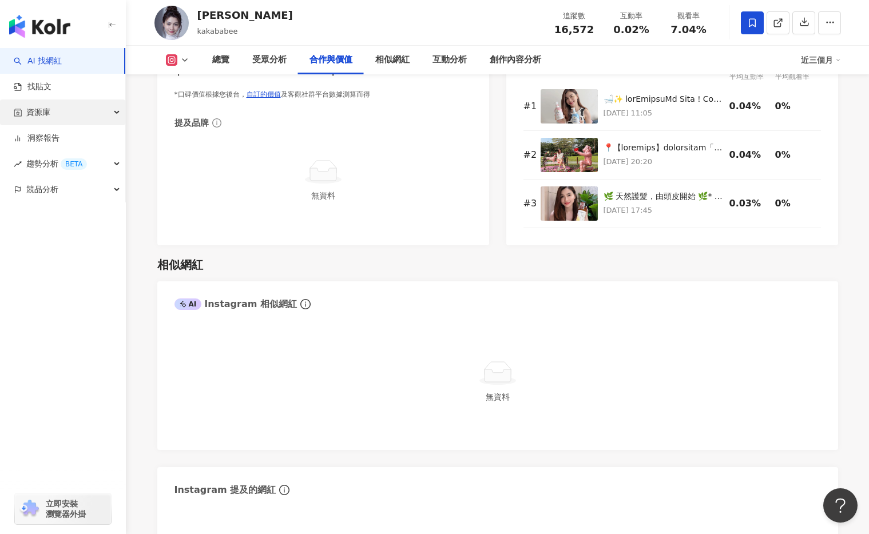
click at [82, 112] on div "資源庫" at bounding box center [62, 113] width 125 height 26
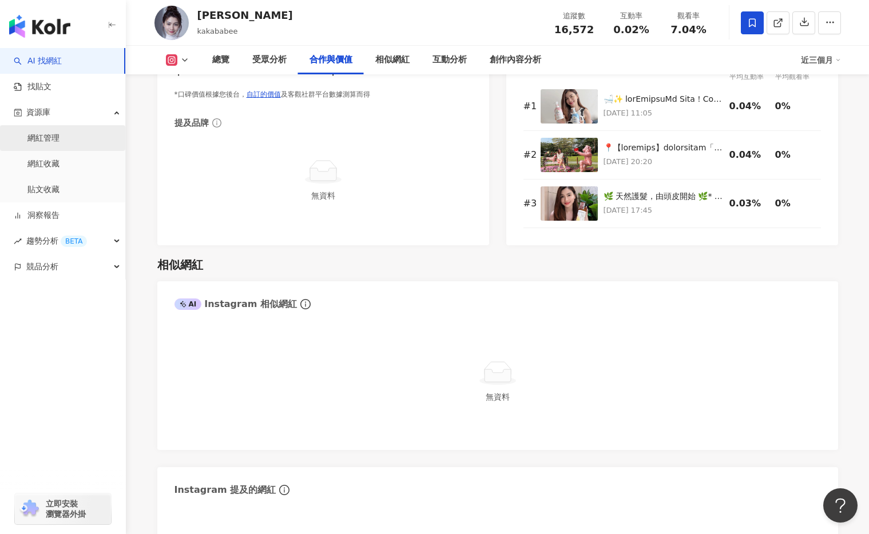
click at [60, 138] on link "網紅管理" at bounding box center [43, 138] width 32 height 11
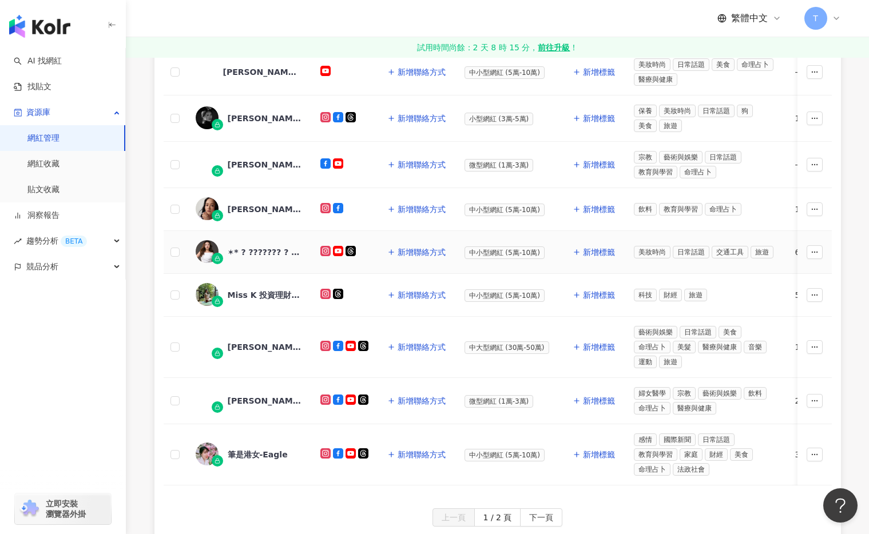
scroll to position [430, 0]
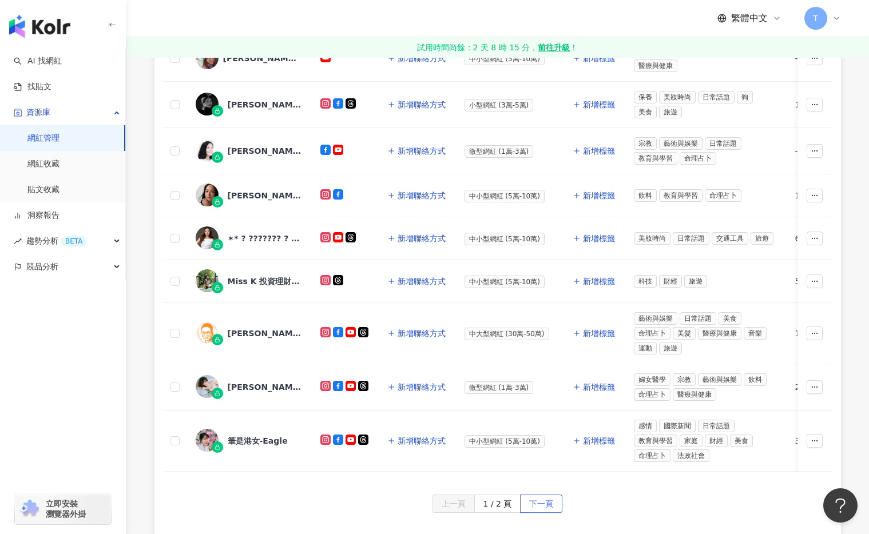
click at [531, 511] on span "下一頁" at bounding box center [541, 504] width 24 height 18
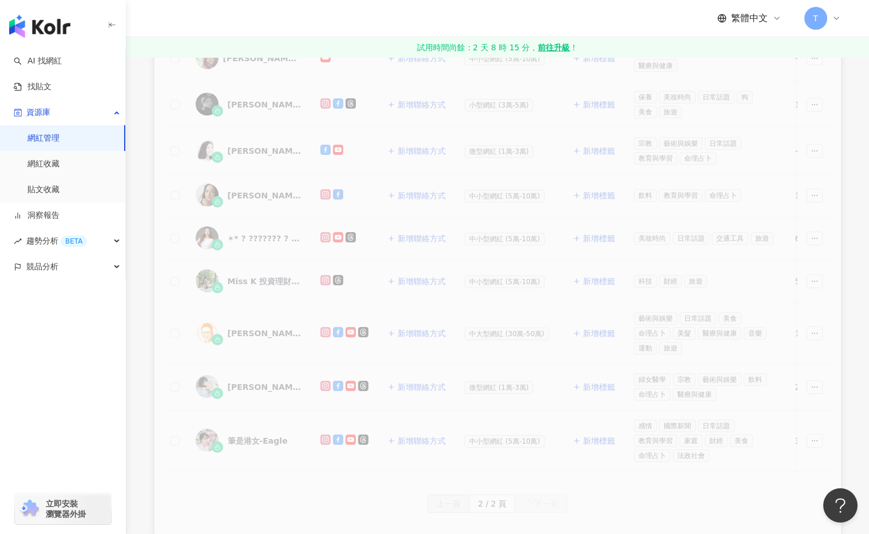
scroll to position [80, 0]
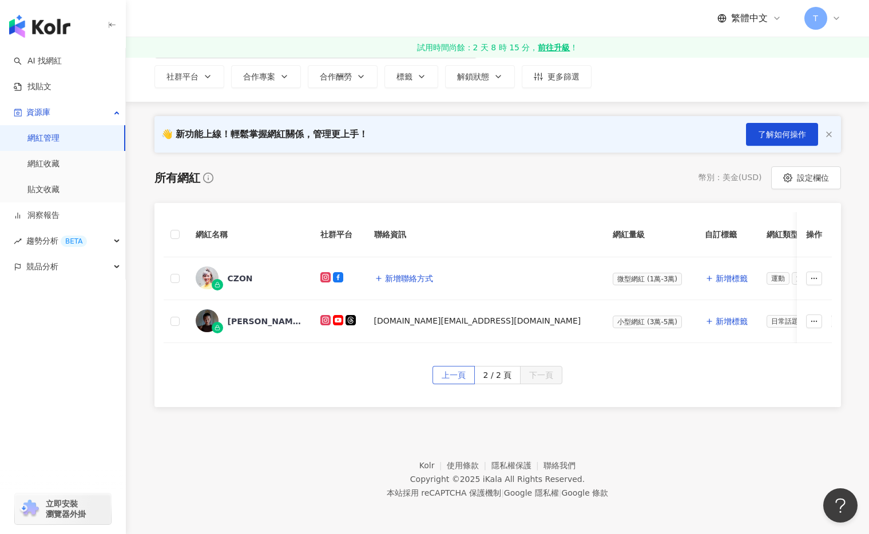
click at [447, 375] on span "上一頁" at bounding box center [454, 376] width 24 height 18
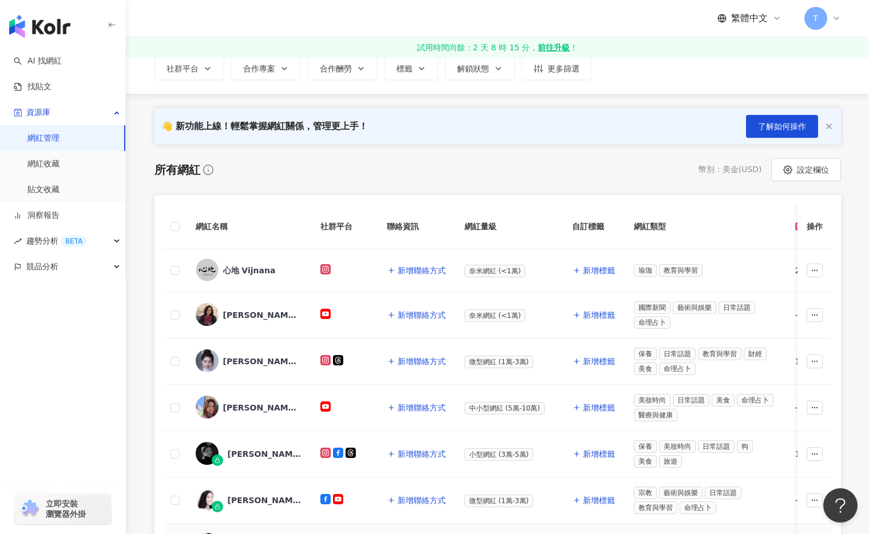
scroll to position [566, 0]
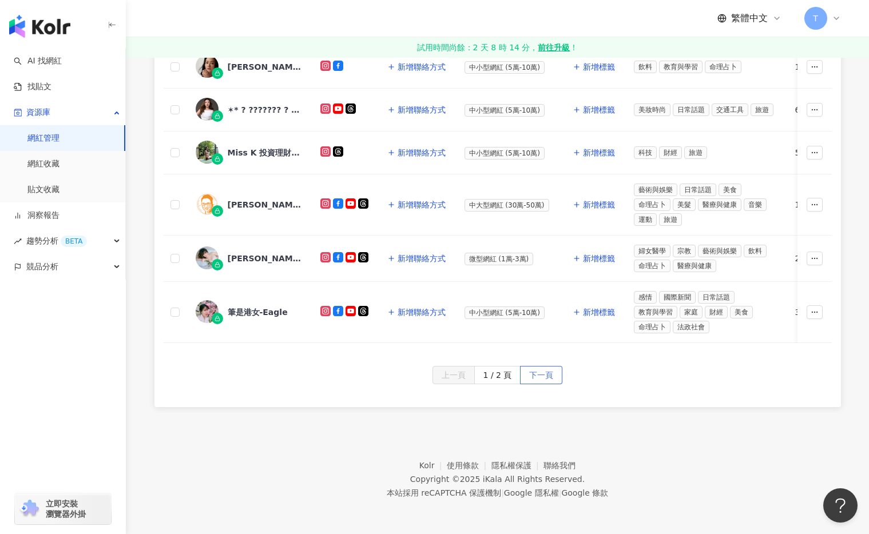
click at [548, 371] on span "下一頁" at bounding box center [541, 376] width 24 height 18
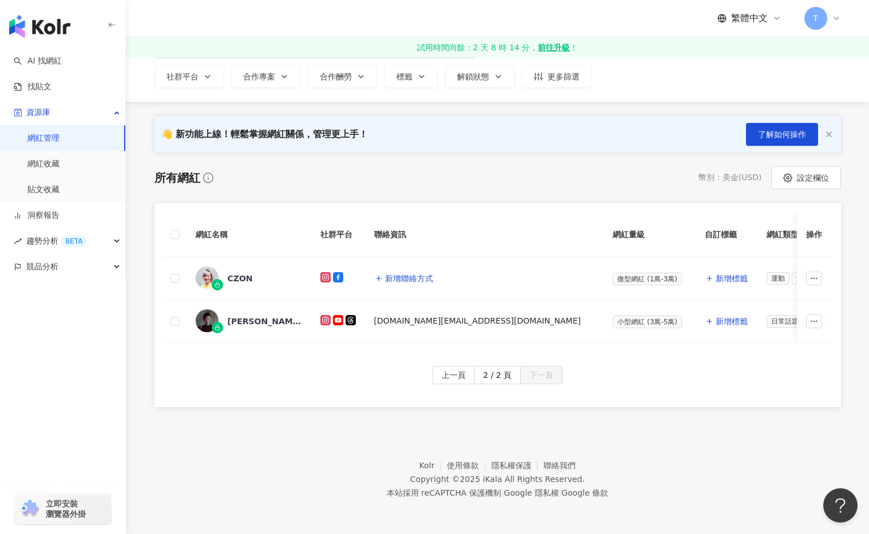
scroll to position [80, 0]
click at [242, 273] on div "CZON" at bounding box center [240, 278] width 25 height 11
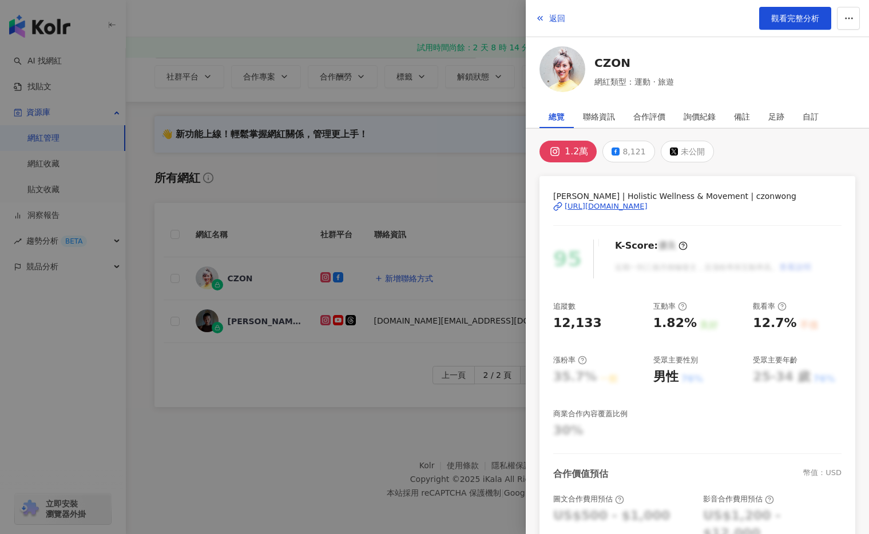
scroll to position [2, 0]
click at [702, 116] on div "詢價紀錄" at bounding box center [700, 116] width 32 height 23
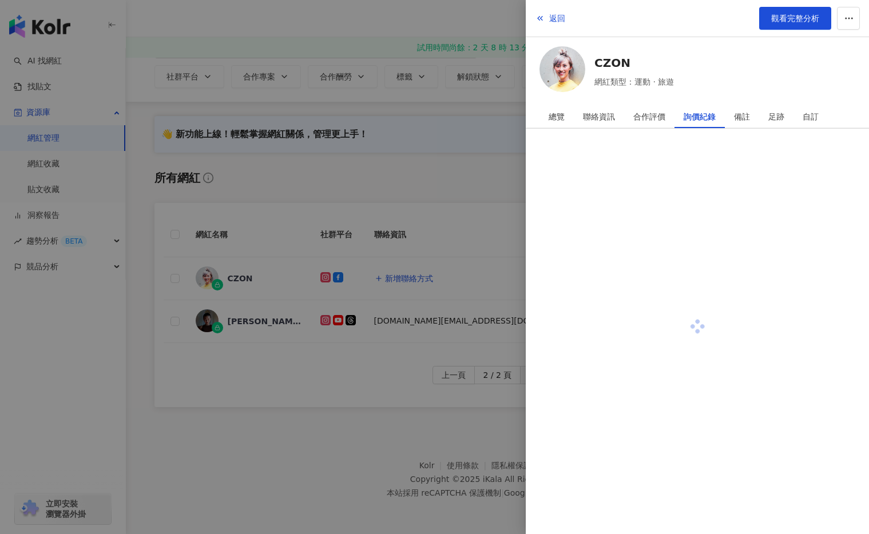
scroll to position [0, 0]
click at [541, 16] on icon "button" at bounding box center [540, 18] width 9 height 9
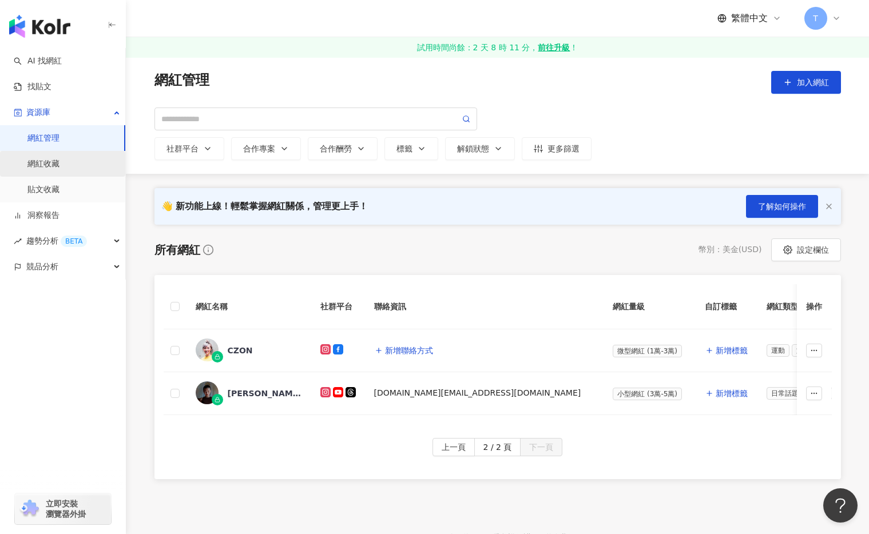
click at [46, 167] on link "網紅收藏" at bounding box center [43, 163] width 32 height 11
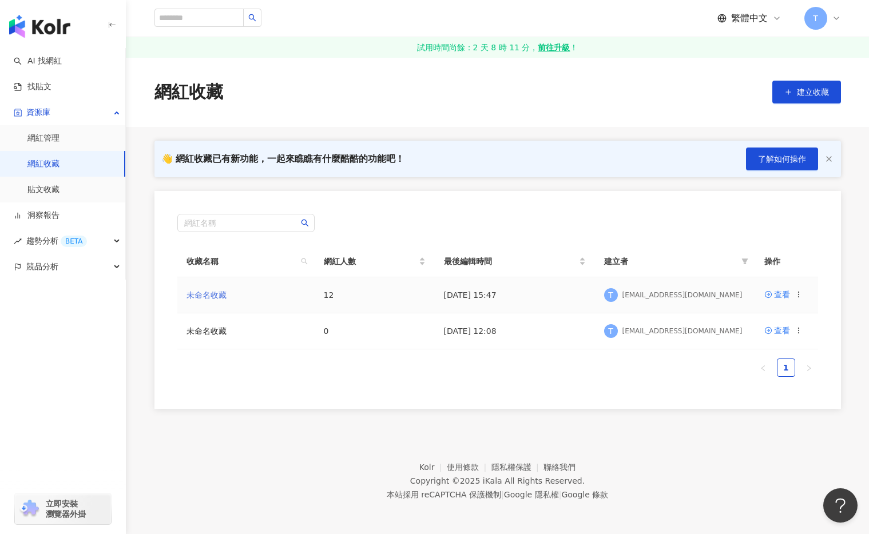
click at [213, 291] on link "未命名收藏" at bounding box center [207, 295] width 40 height 9
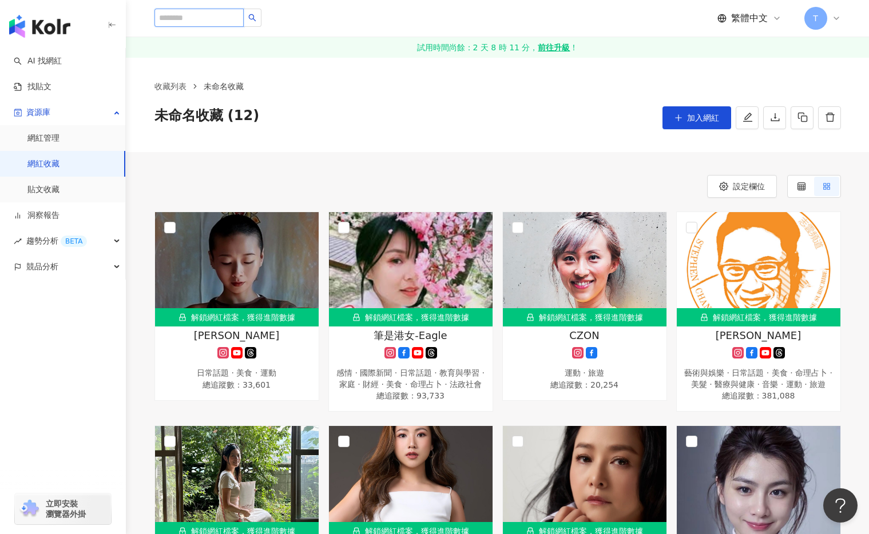
click at [203, 11] on input "search" at bounding box center [198, 18] width 89 height 18
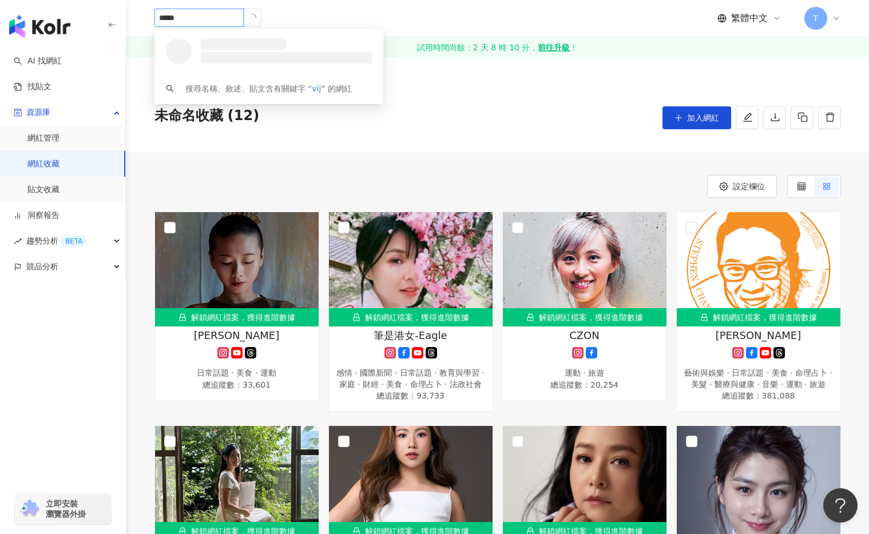
type input "******"
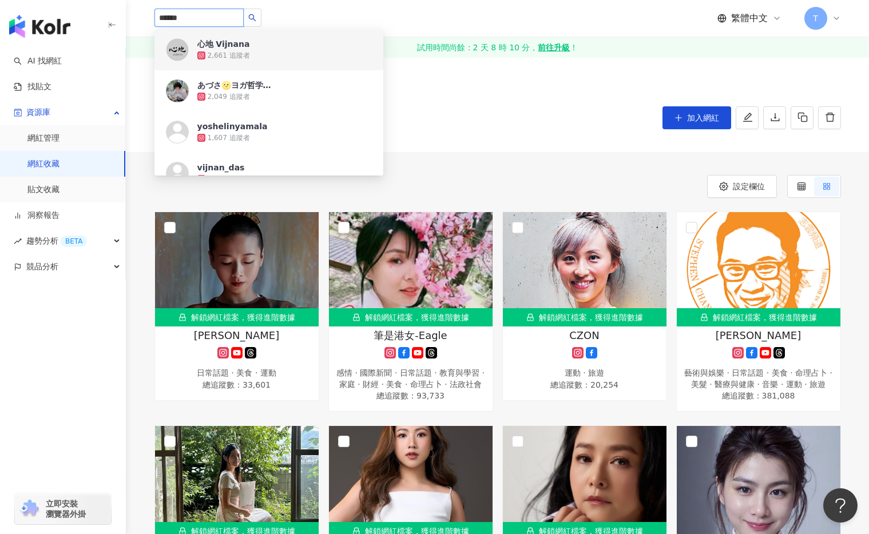
click at [208, 51] on div "2,661 追蹤者" at bounding box center [229, 56] width 42 height 10
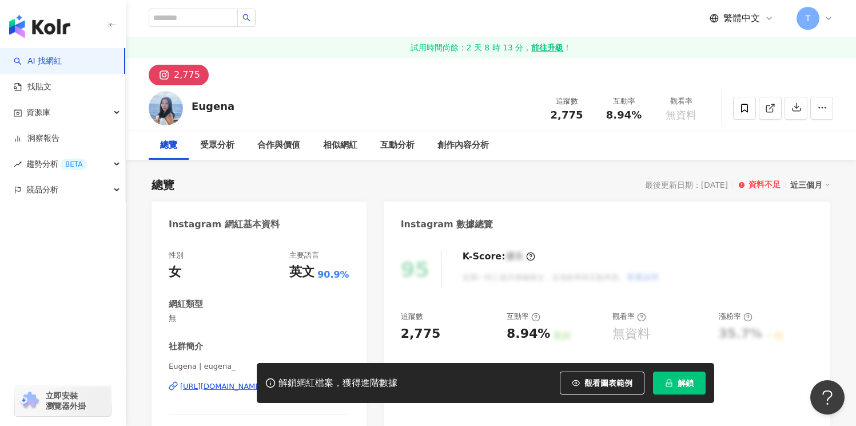
click at [164, 106] on img at bounding box center [166, 108] width 34 height 34
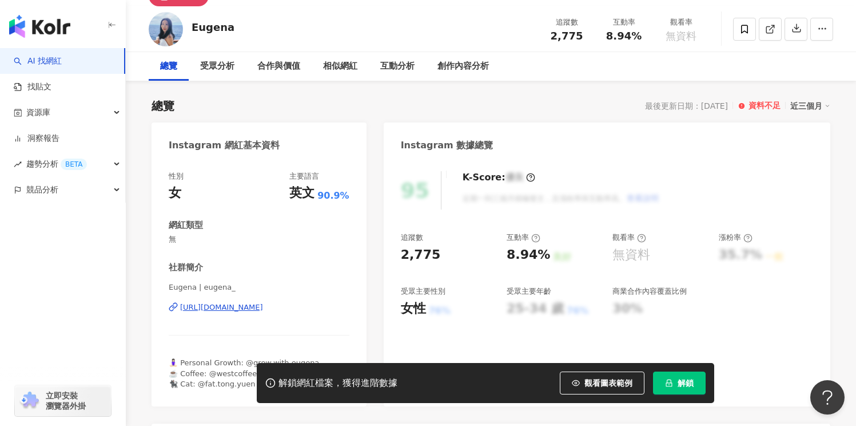
scroll to position [233, 0]
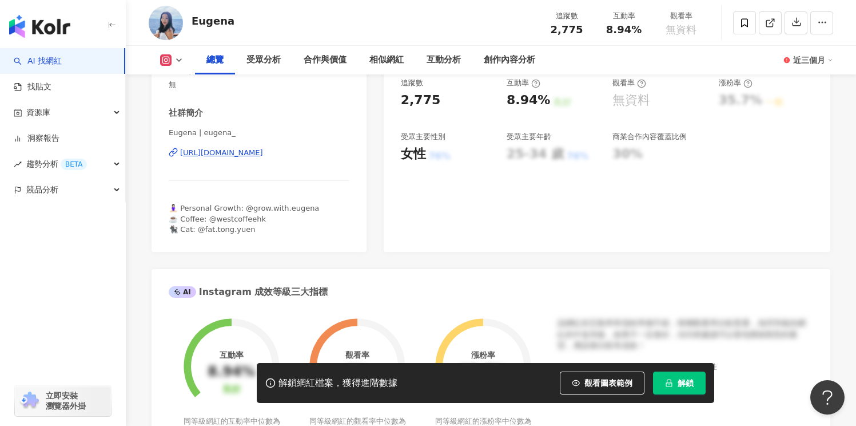
click at [263, 155] on div "[URL][DOMAIN_NAME]" at bounding box center [221, 153] width 83 height 10
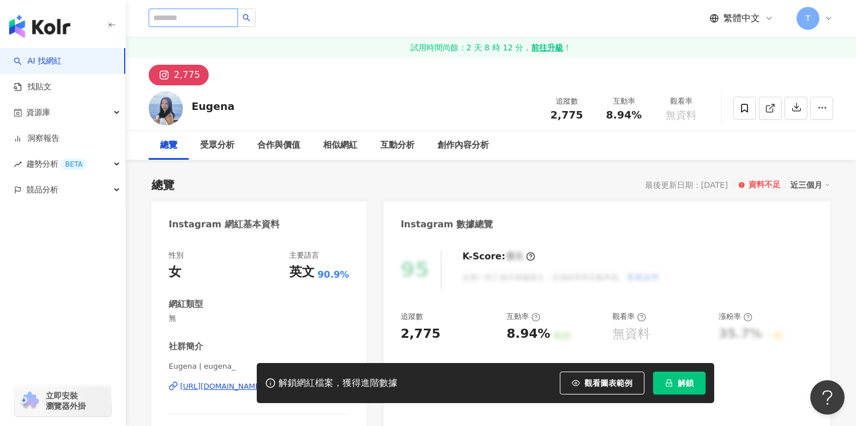
click at [202, 21] on input "search" at bounding box center [193, 18] width 89 height 18
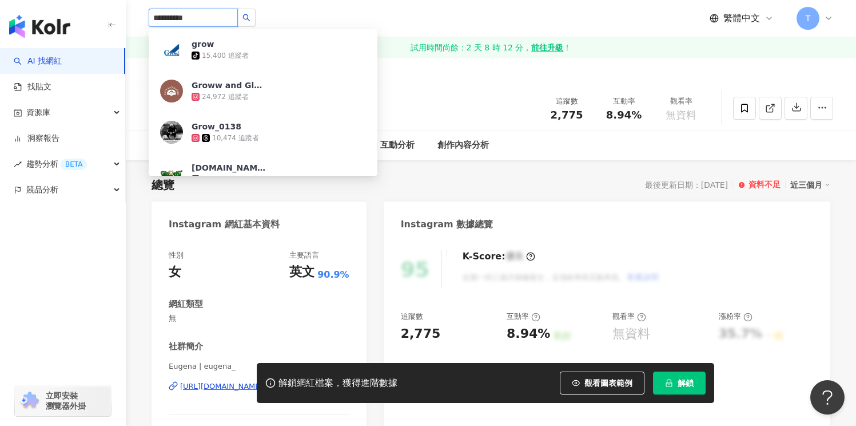
type input "**********"
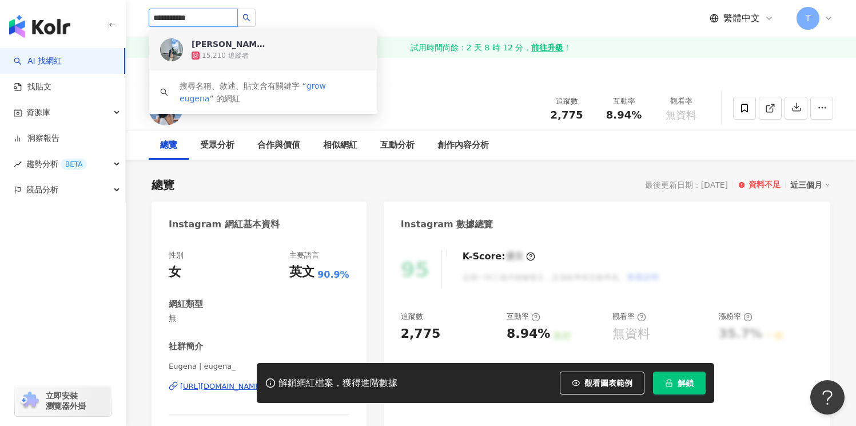
click at [233, 51] on div "15,210 追蹤者" at bounding box center [225, 56] width 47 height 10
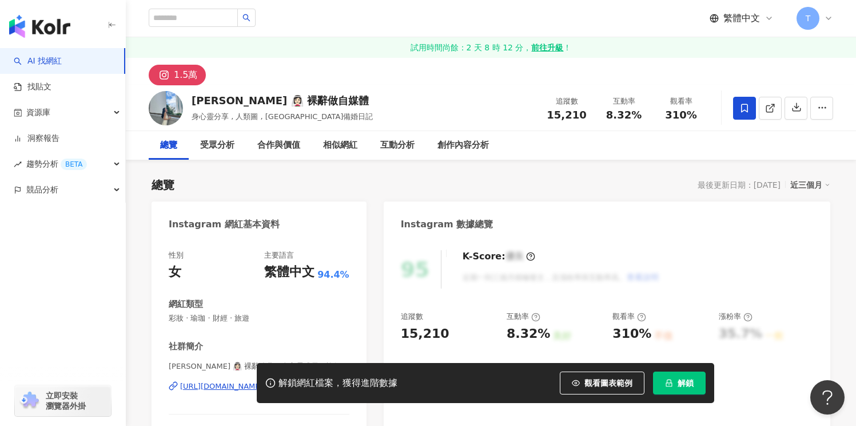
click at [745, 103] on icon at bounding box center [745, 108] width 10 height 10
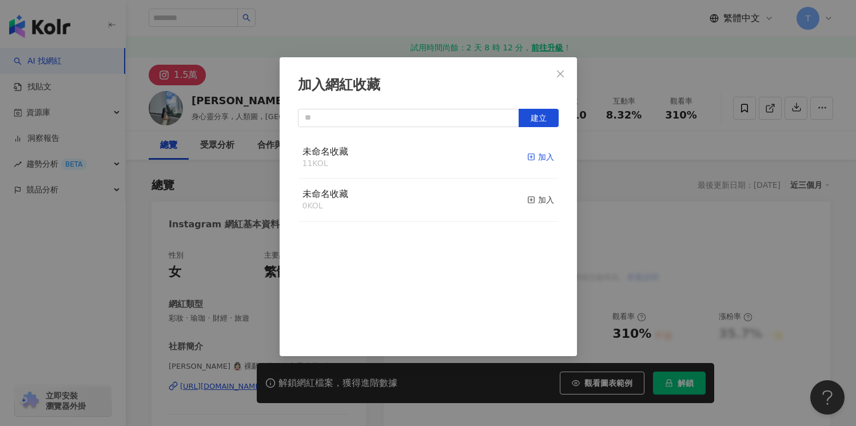
click at [527, 154] on div "加入" at bounding box center [540, 156] width 27 height 13
click at [556, 72] on icon "close" at bounding box center [560, 73] width 9 height 9
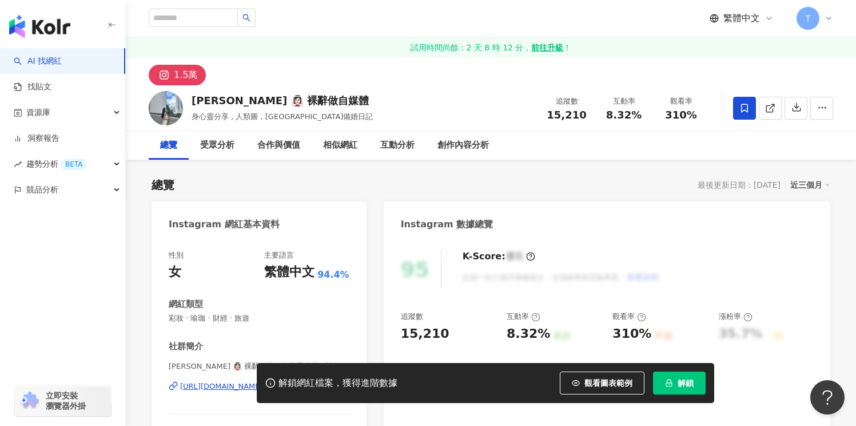
click at [681, 392] on button "解鎖" at bounding box center [679, 382] width 53 height 23
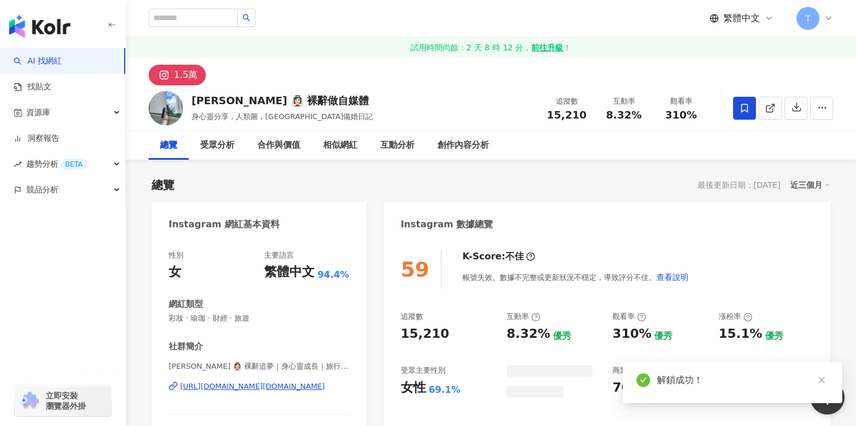
click at [378, 188] on div "總覽 最後更新日期：2025/9/12 近三個月" at bounding box center [491, 185] width 679 height 16
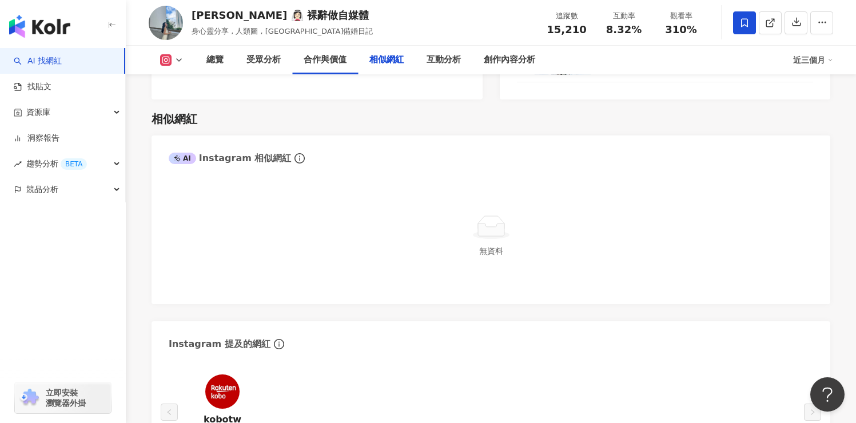
scroll to position [1773, 0]
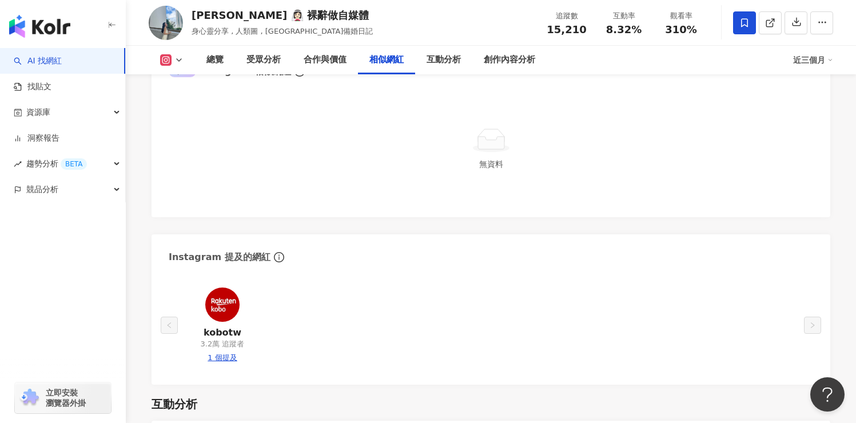
click at [493, 160] on span "無資料" at bounding box center [491, 164] width 24 height 9
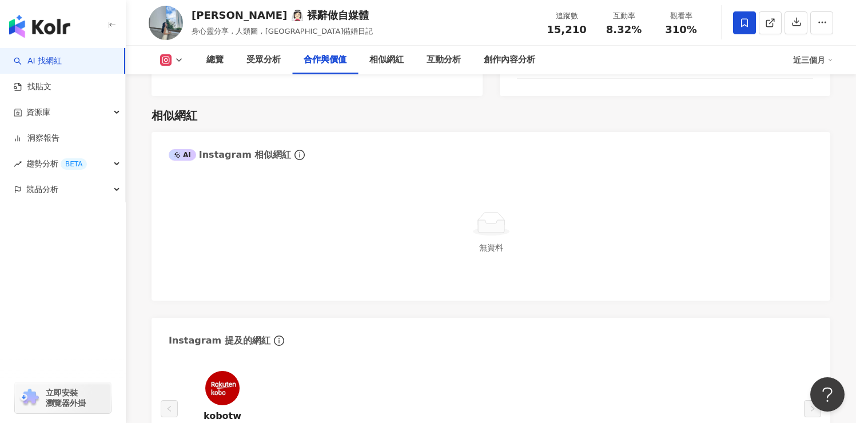
scroll to position [1830, 0]
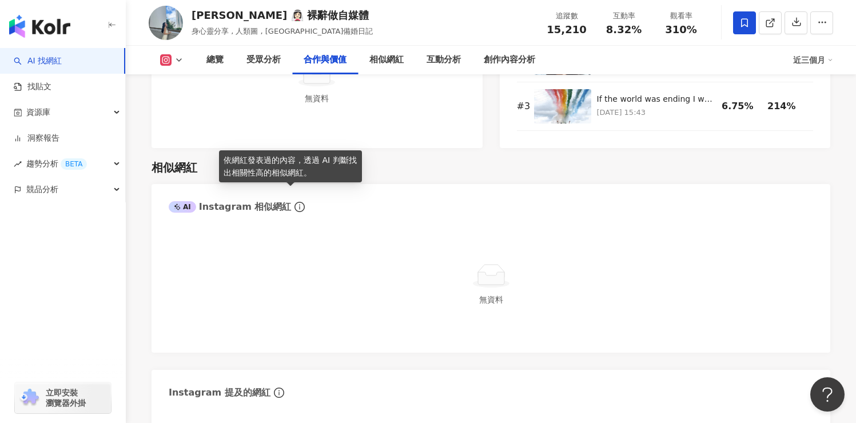
click at [295, 202] on icon "info-circle" at bounding box center [300, 207] width 10 height 10
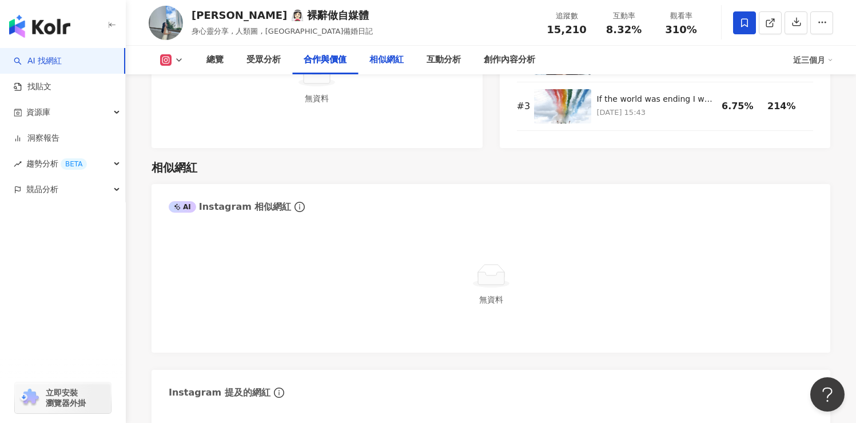
click at [383, 60] on div "相似網紅" at bounding box center [387, 60] width 34 height 14
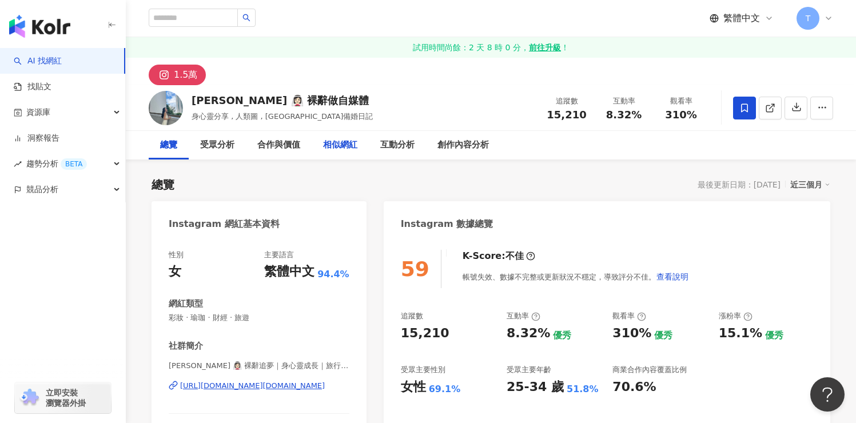
click at [344, 149] on div "相似網紅" at bounding box center [340, 145] width 34 height 14
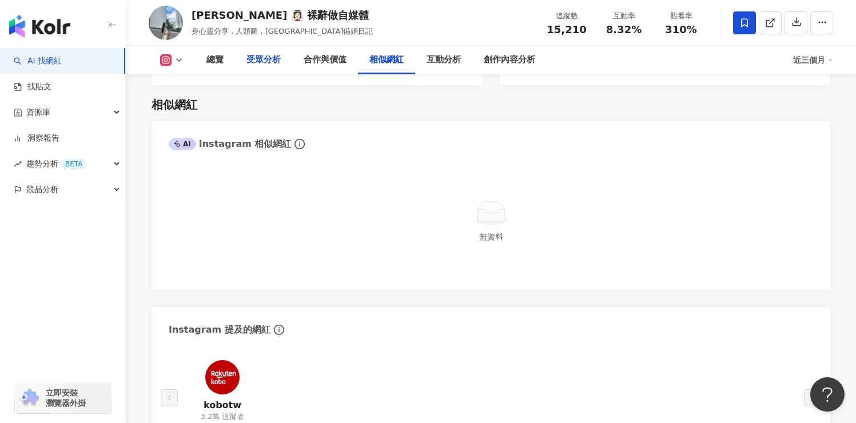
click at [284, 64] on div "受眾分析" at bounding box center [263, 60] width 57 height 29
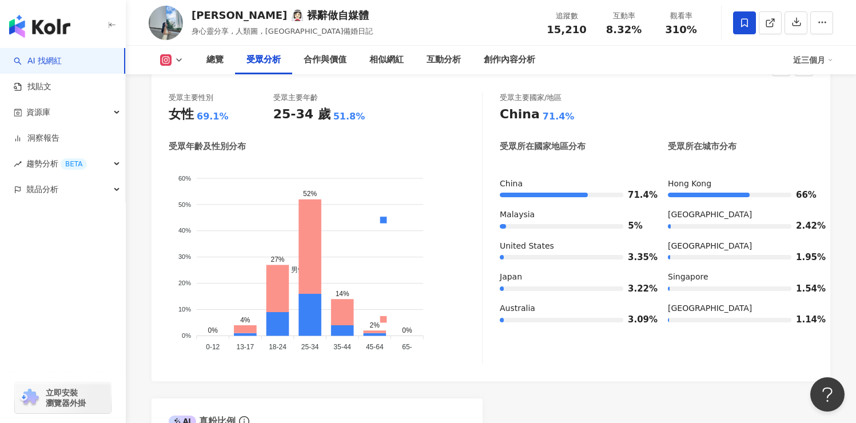
scroll to position [1095, 0]
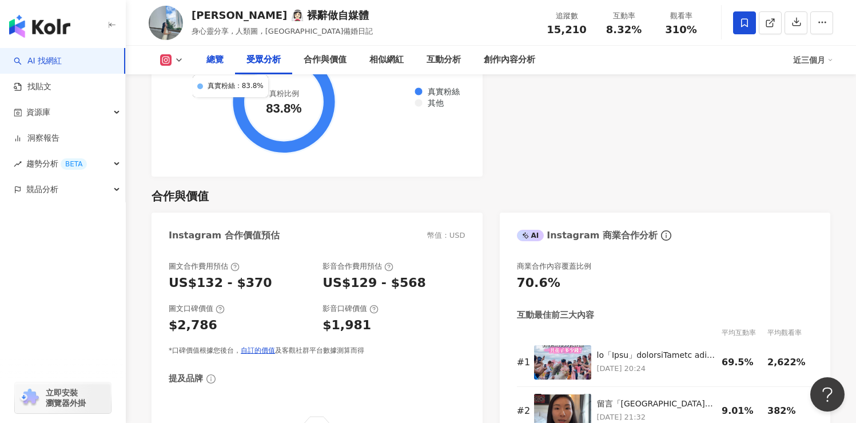
click at [216, 57] on div "總覽" at bounding box center [215, 60] width 17 height 14
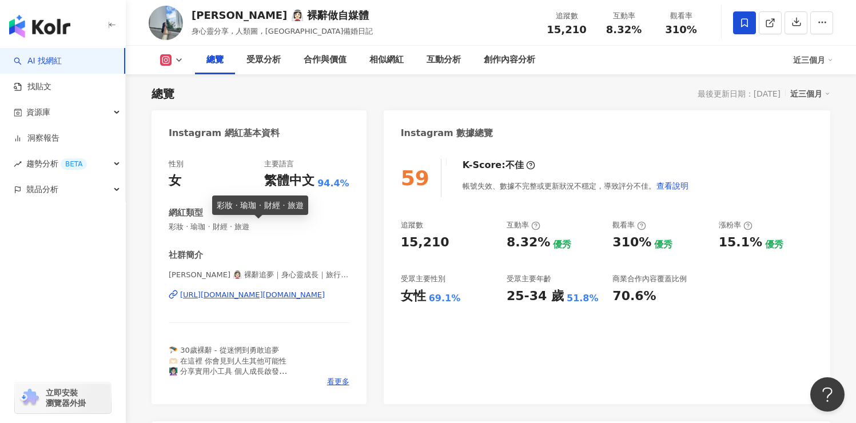
click at [189, 224] on span "彩妝 · 瑜珈 · 財經 · 旅遊" at bounding box center [259, 227] width 181 height 10
drag, startPoint x: 193, startPoint y: 227, endPoint x: 205, endPoint y: 227, distance: 12.0
click at [205, 227] on span "彩妝 · 瑜珈 · 財經 · 旅遊" at bounding box center [259, 227] width 181 height 10
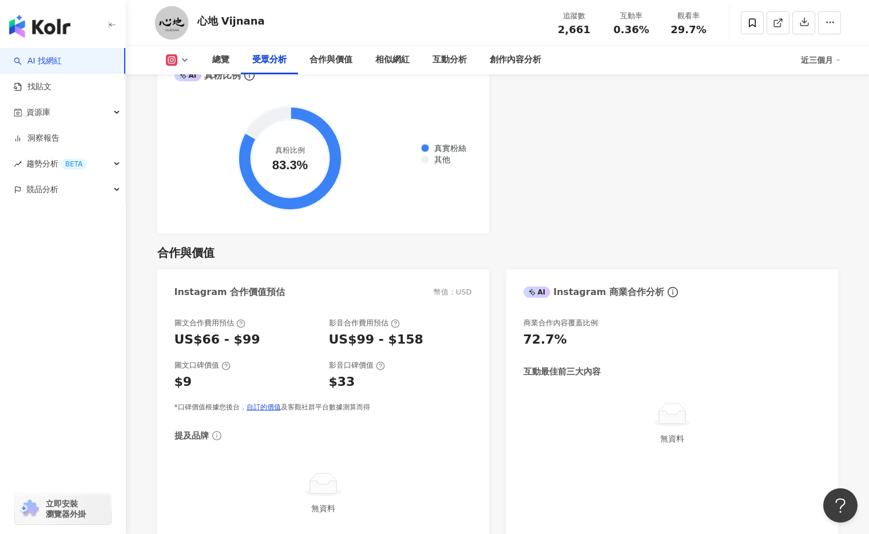
scroll to position [1434, 0]
